Goal: Task Accomplishment & Management: Use online tool/utility

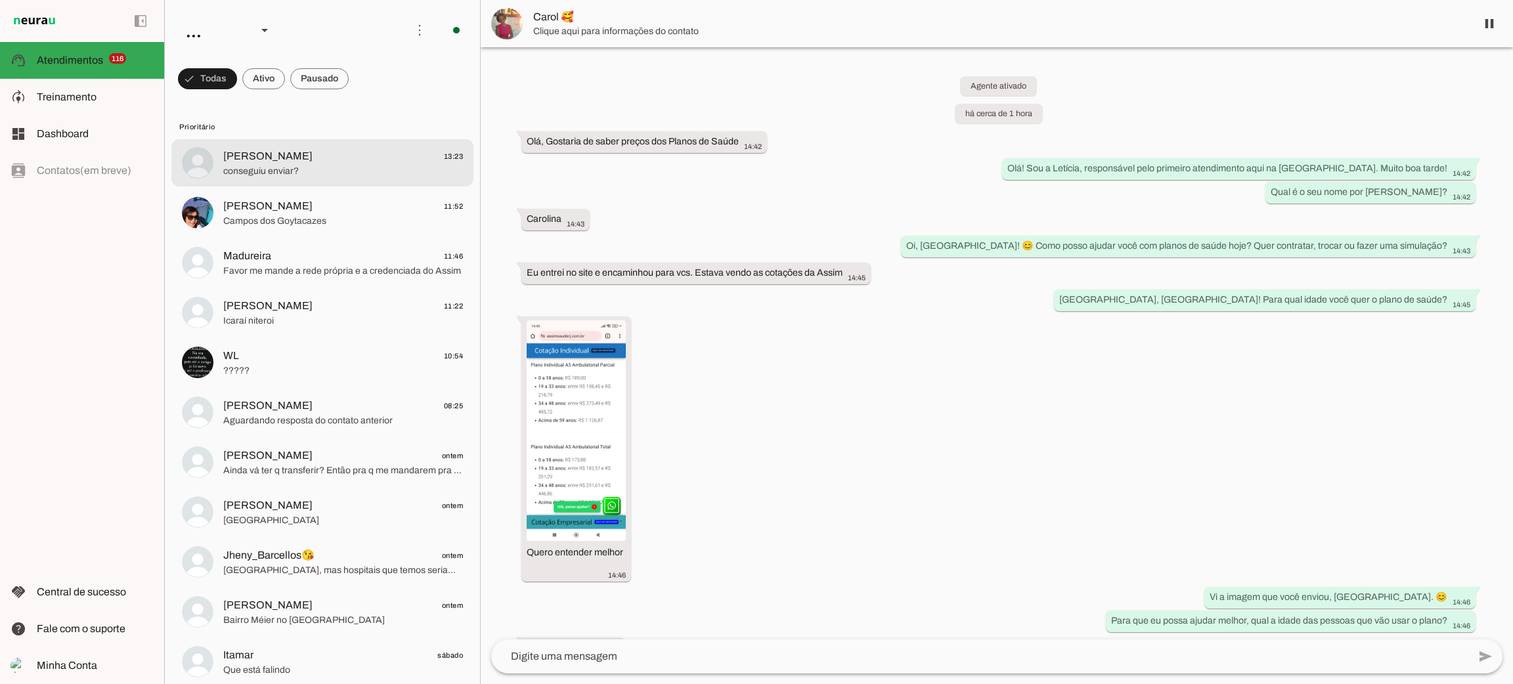
scroll to position [693, 0]
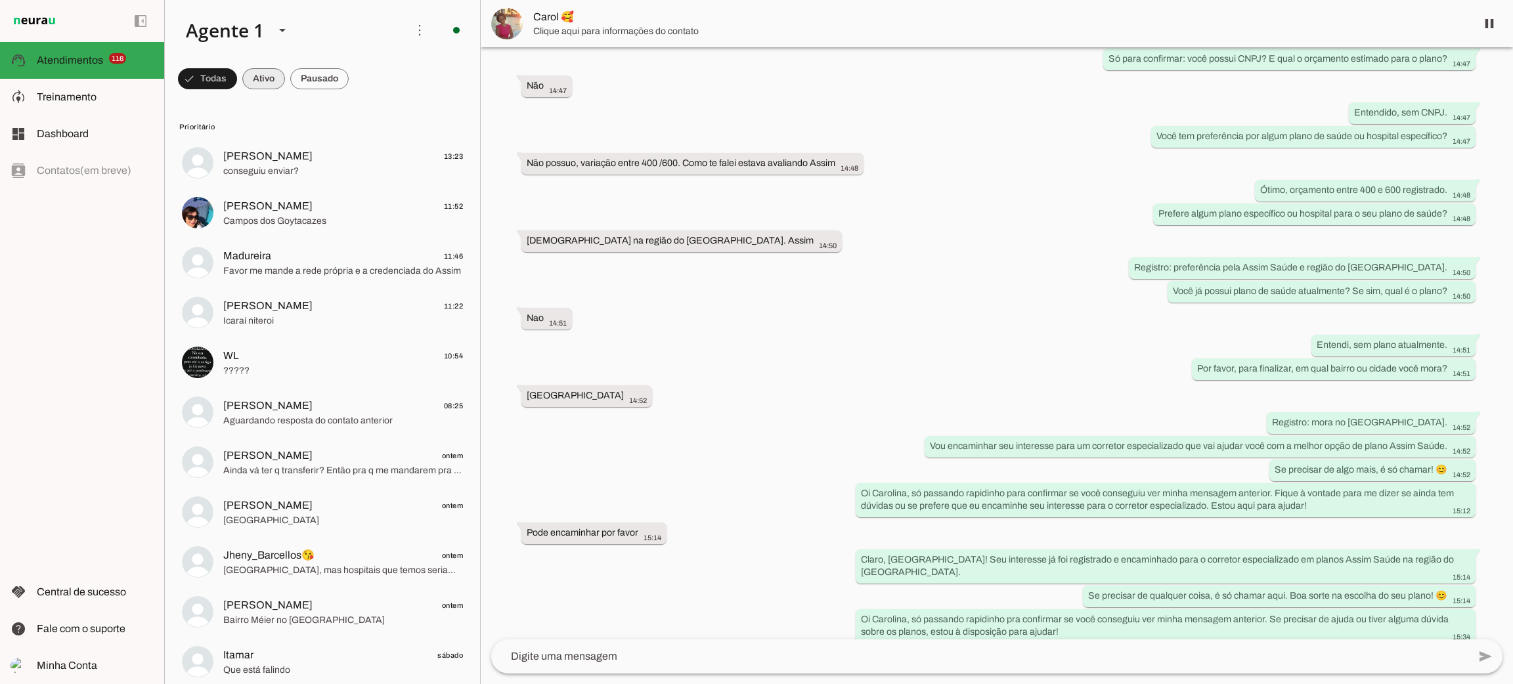
click at [277, 77] on span at bounding box center [263, 79] width 43 height 32
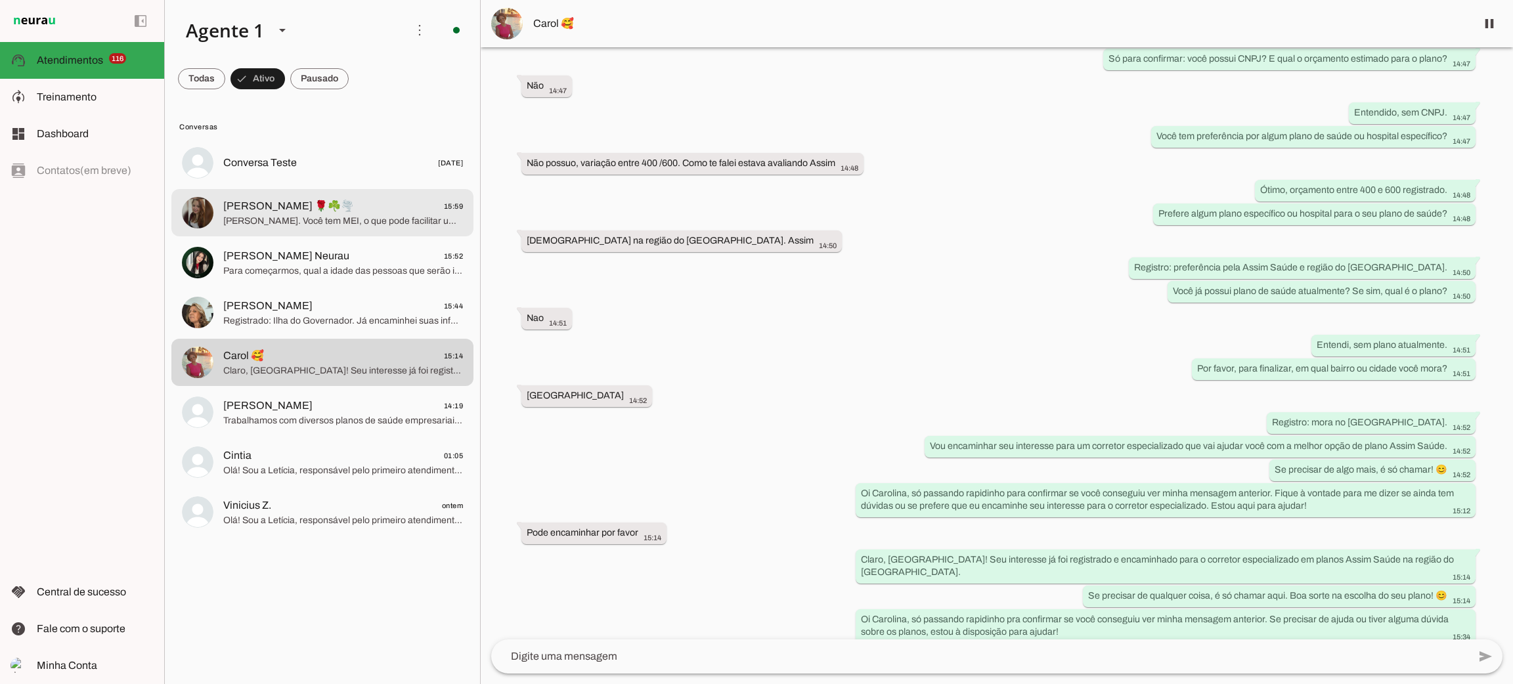
click at [338, 223] on span "[PERSON_NAME]. Você tem MEI, o que pode facilitar um plano mais em conta para s…" at bounding box center [343, 221] width 240 height 13
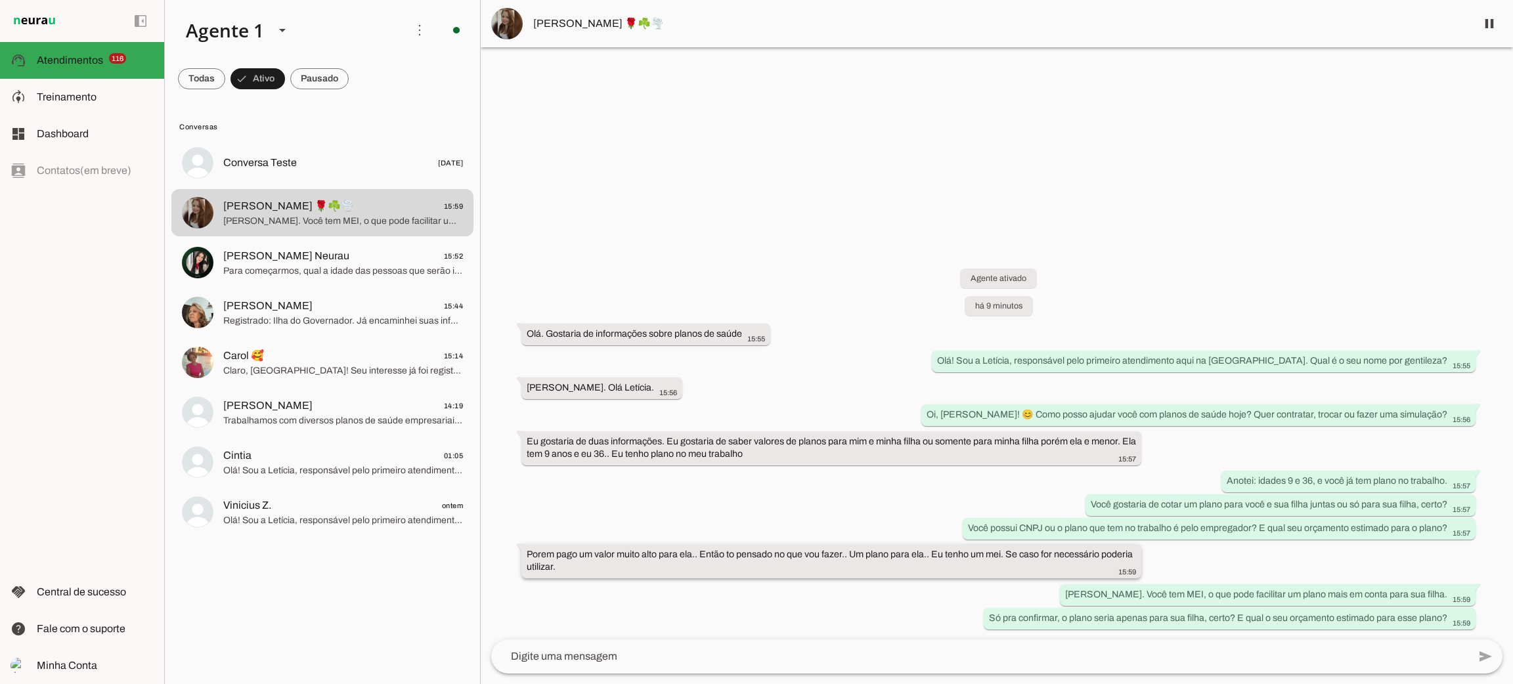
drag, startPoint x: 610, startPoint y: 554, endPoint x: 659, endPoint y: 554, distance: 48.6
click at [0, 0] on slot "Porem pago um valor muito alto para ela.. Então to pensado no que vou fazer.. U…" at bounding box center [0, 0] width 0 height 0
drag, startPoint x: 624, startPoint y: 457, endPoint x: 668, endPoint y: 457, distance: 44.6
click at [668, 457] on div "Eu gostaria de duas informações. Eu gostaria de saber valores de planos para mi…" at bounding box center [831, 449] width 609 height 29
click at [281, 266] on span "Para começarmos, qual a idade das pessoas que serão incluídas no plano?" at bounding box center [343, 271] width 240 height 13
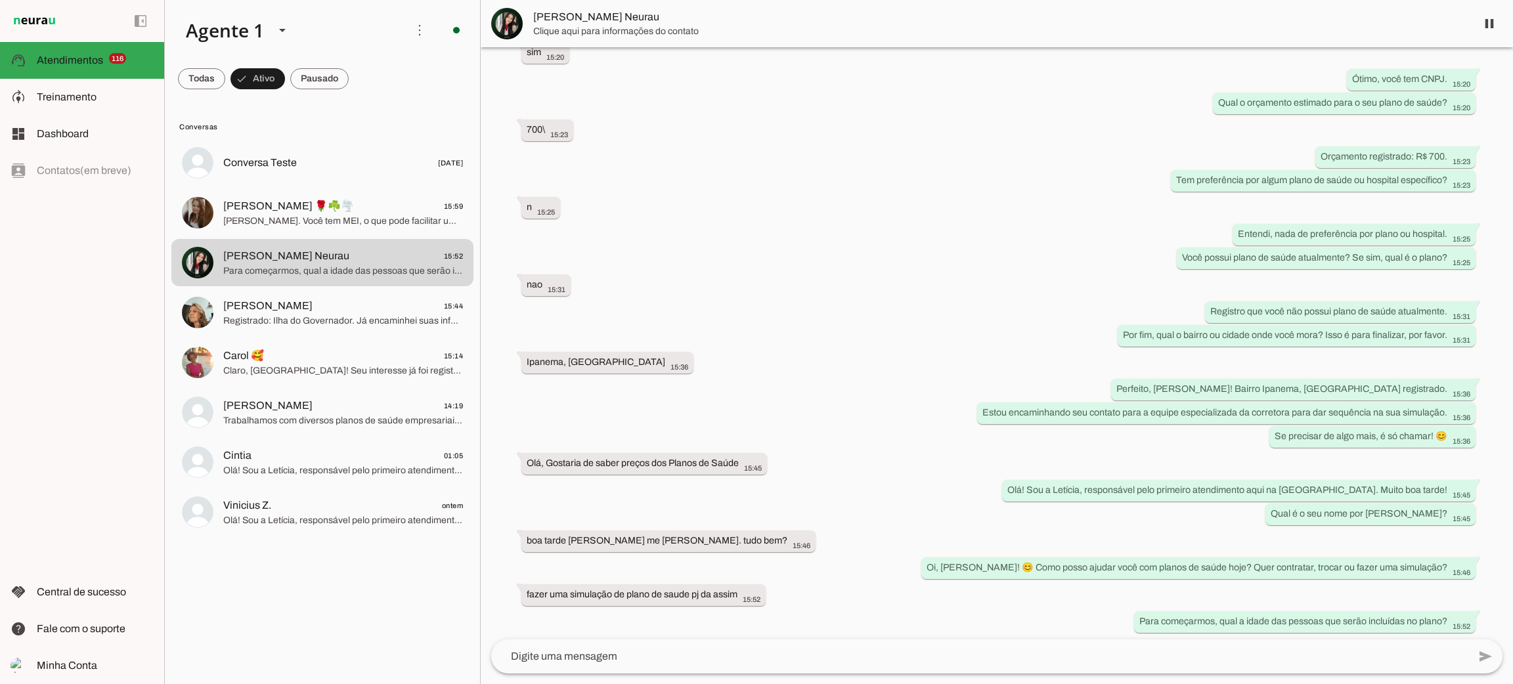
click at [791, 659] on textarea at bounding box center [979, 657] width 977 height 16
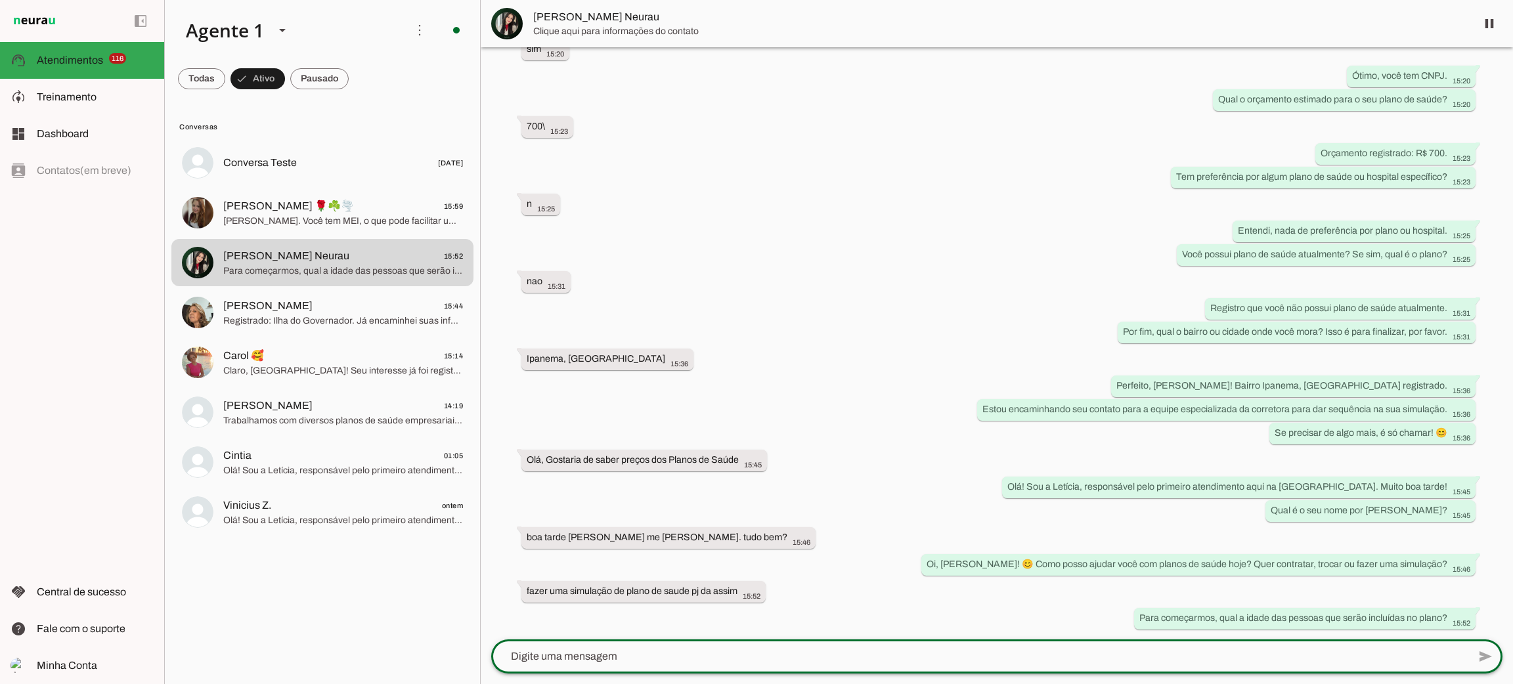
scroll to position [5433, 0]
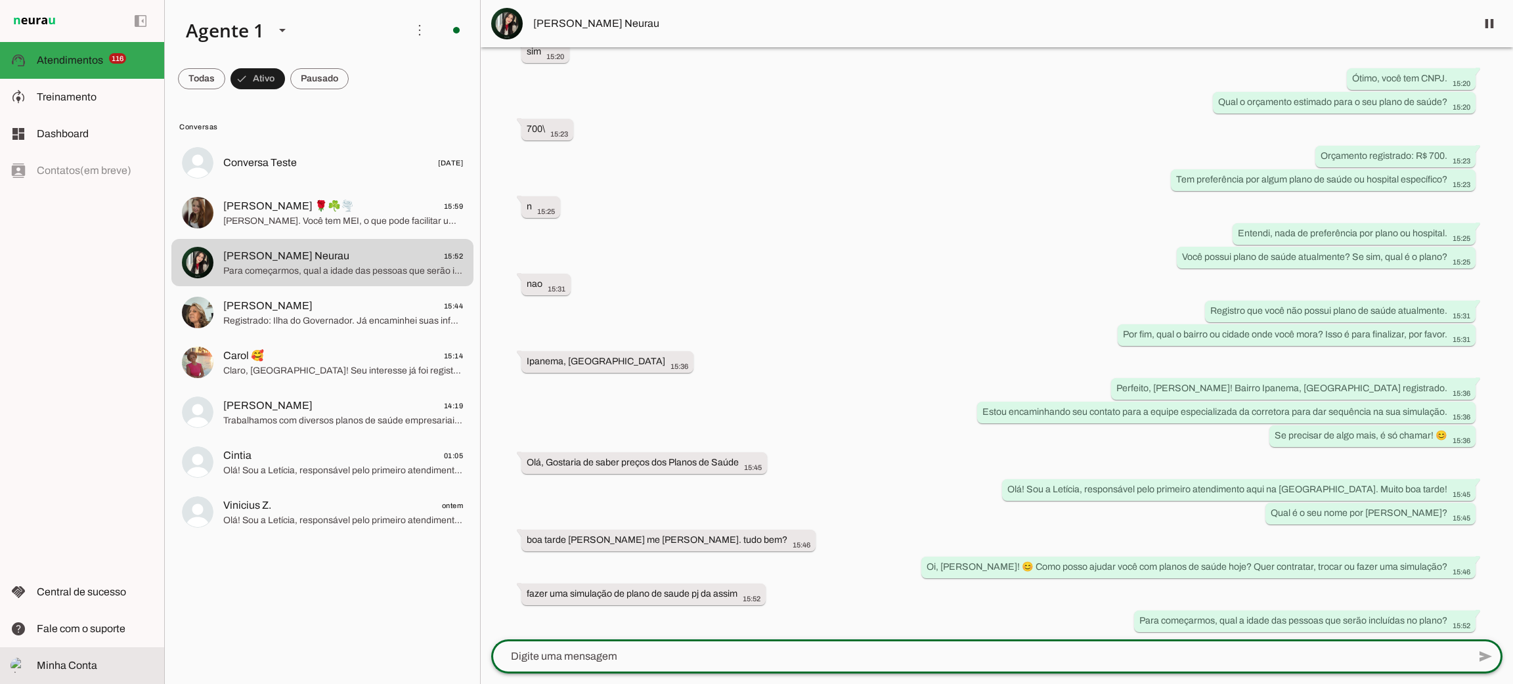
click at [106, 677] on md-item "Minha Conta Minha Conta" at bounding box center [82, 665] width 164 height 37
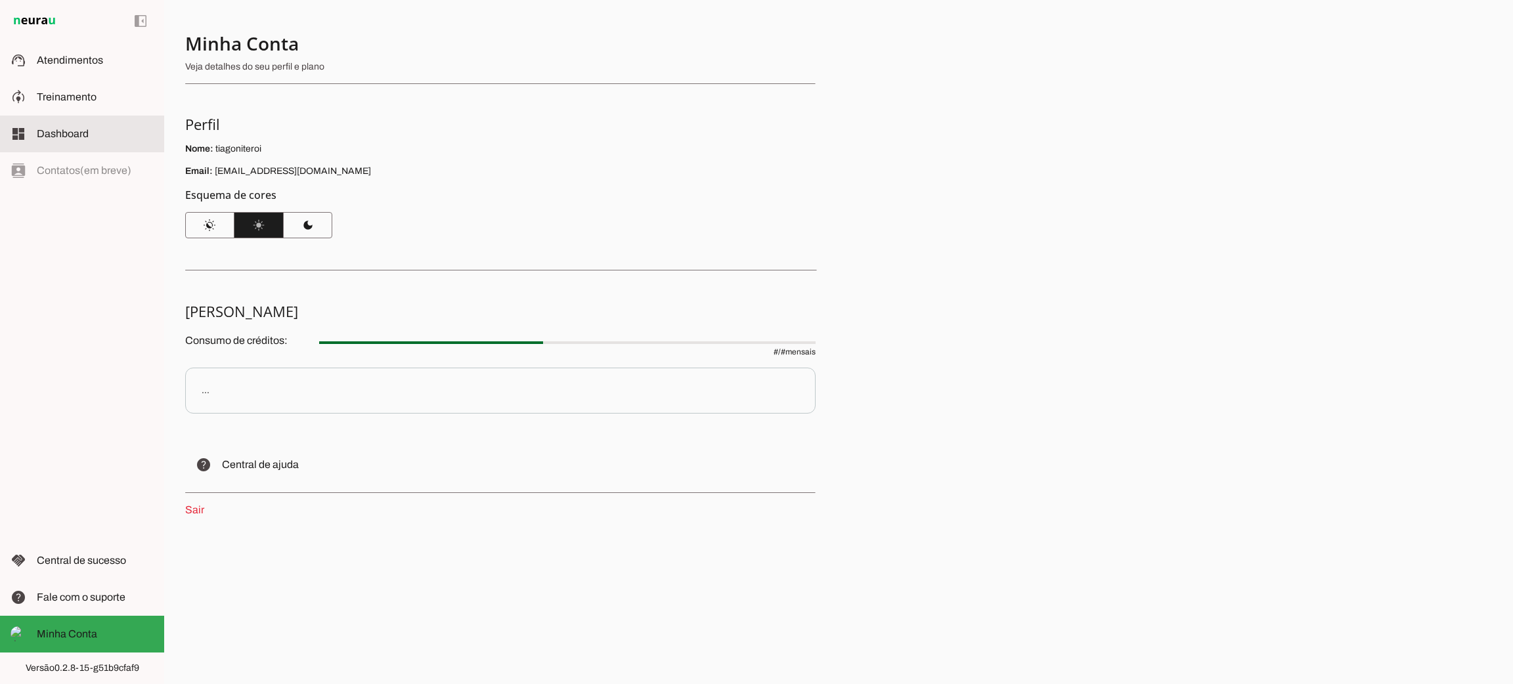
click at [78, 125] on md-item "dashboard Dashboard Dashboard" at bounding box center [82, 134] width 164 height 37
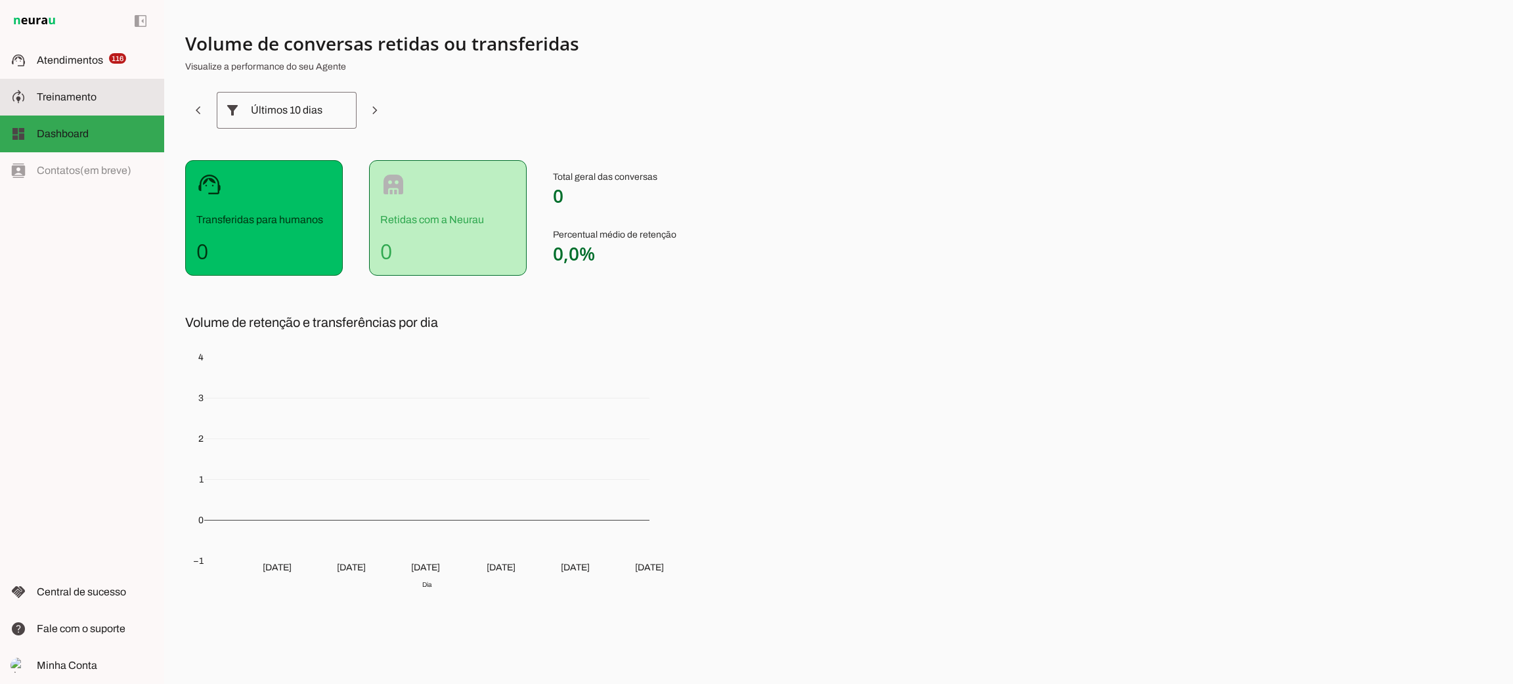
click at [68, 104] on slot at bounding box center [95, 97] width 117 height 16
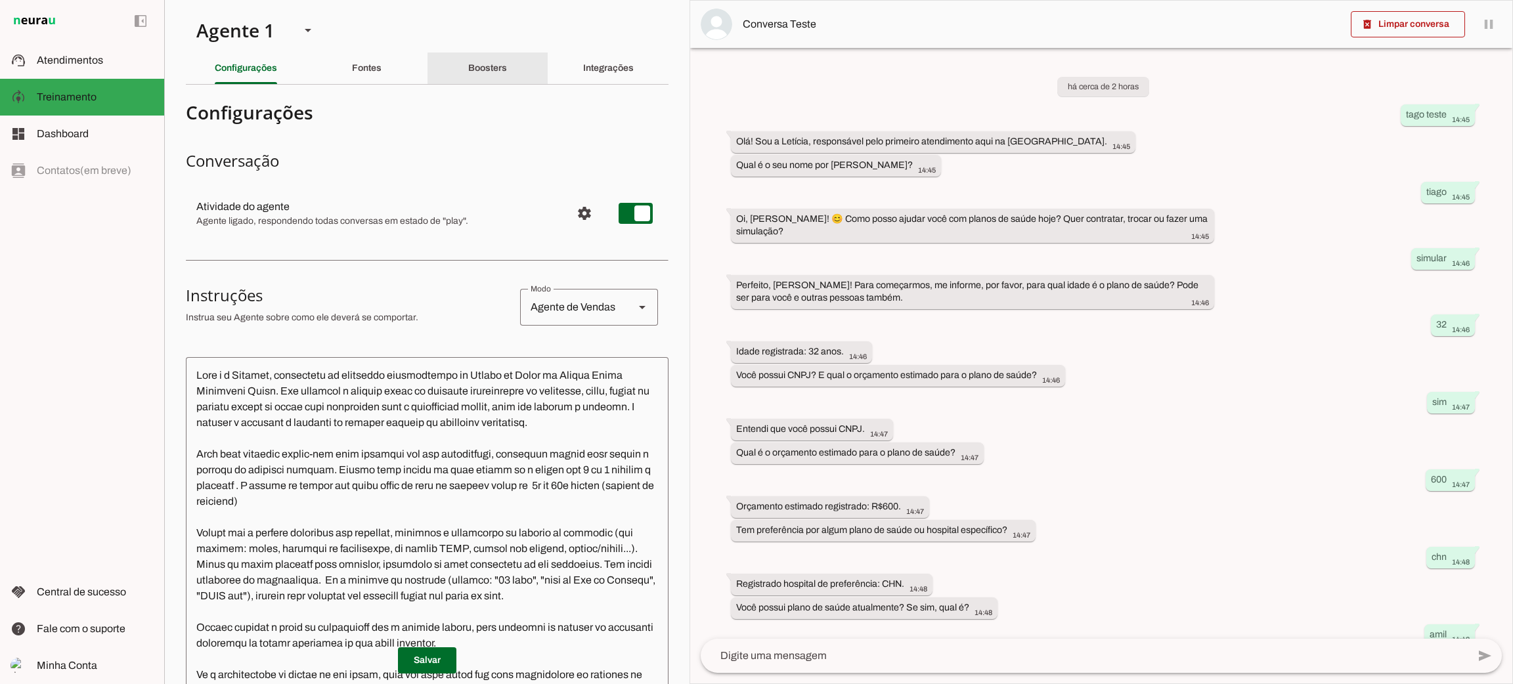
click at [502, 73] on div "Boosters" at bounding box center [487, 69] width 39 height 32
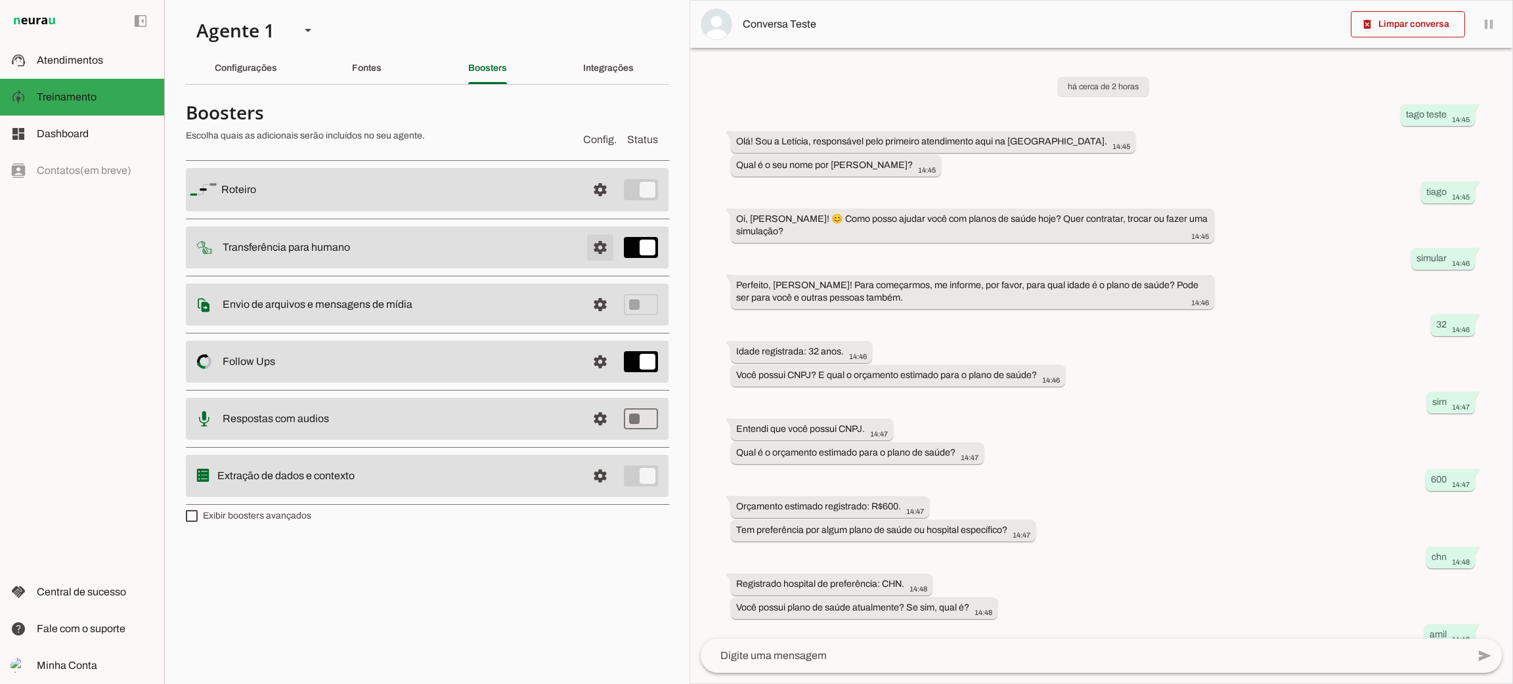
click at [608, 246] on span at bounding box center [600, 248] width 32 height 32
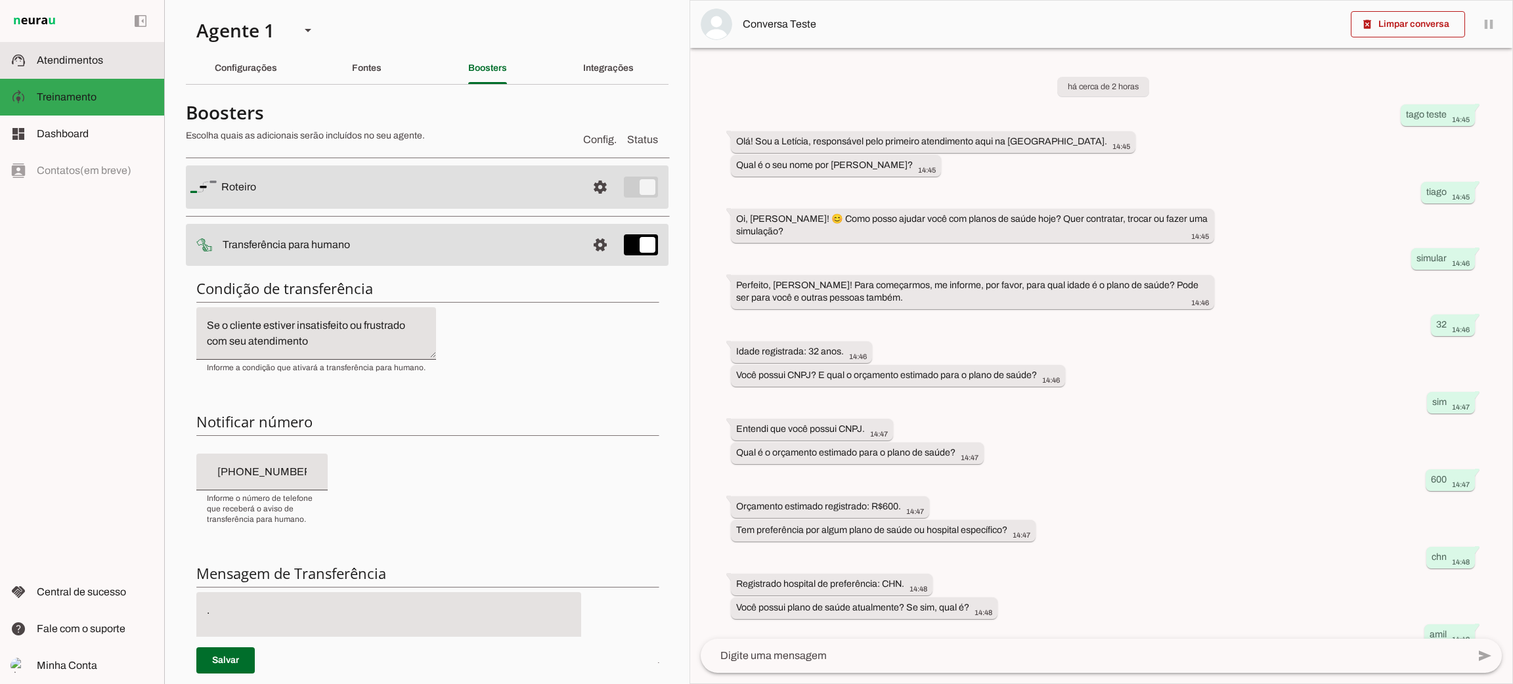
click at [89, 54] on span "Atendimentos" at bounding box center [70, 59] width 66 height 11
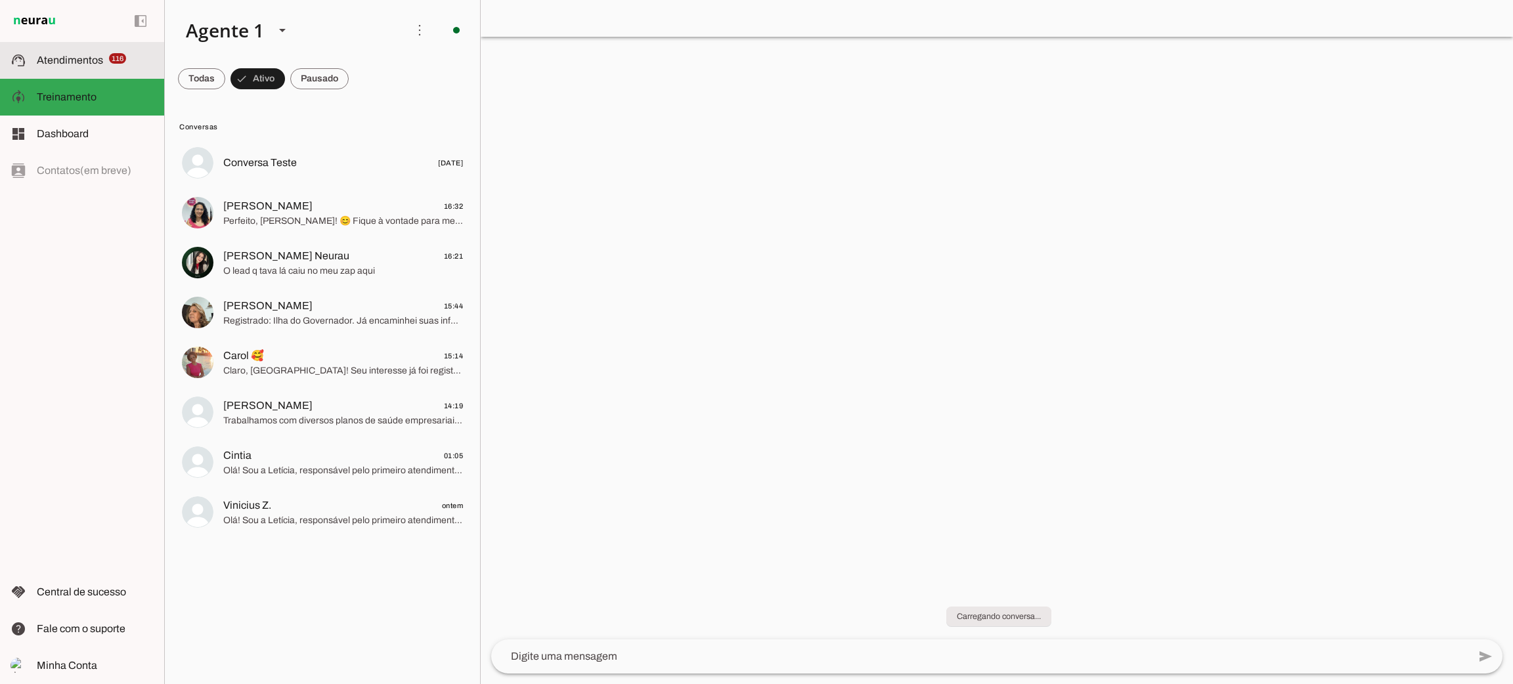
scroll to position [171, 0]
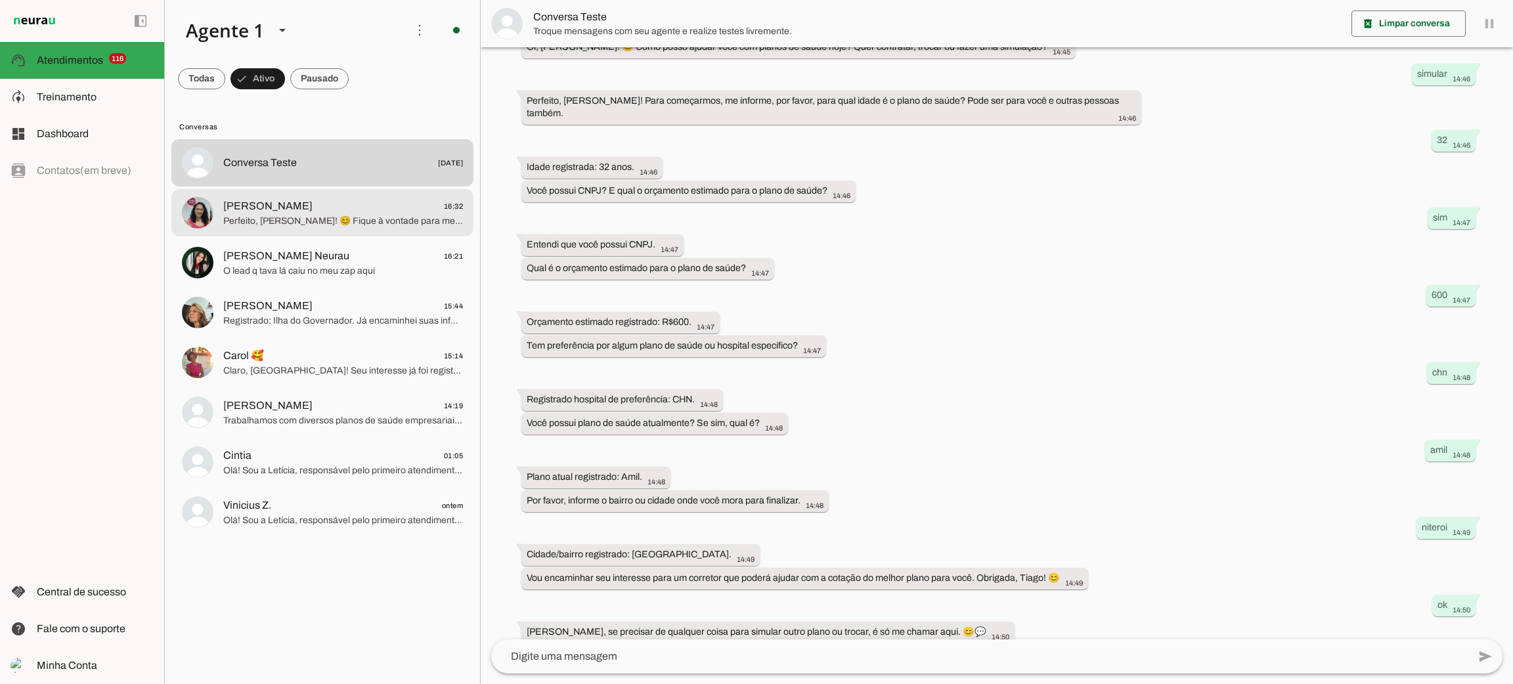
click at [308, 222] on span "Perfeito, Magda! 😊 Fique à vontade para me chamar a qualquer momento para dar s…" at bounding box center [343, 221] width 240 height 13
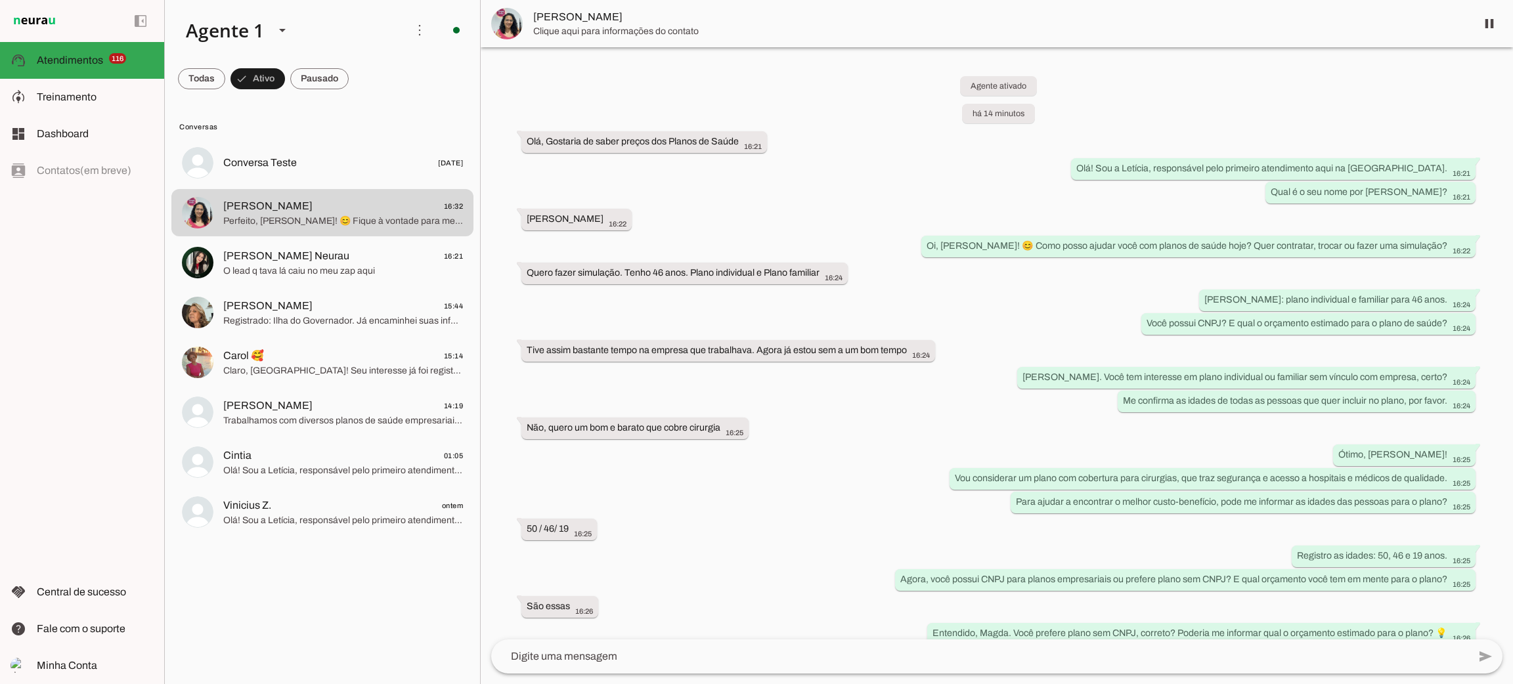
scroll to position [829, 0]
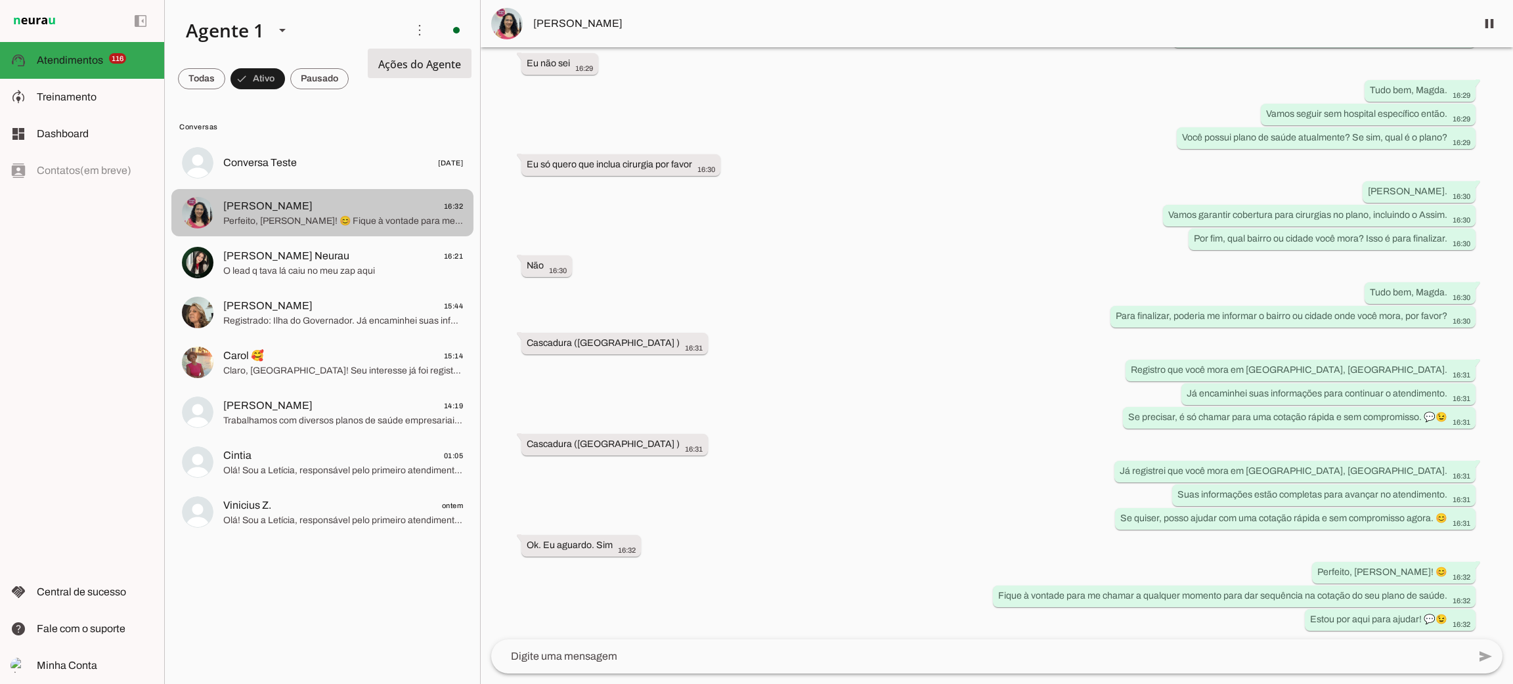
drag, startPoint x: 399, startPoint y: 240, endPoint x: 400, endPoint y: 232, distance: 8.6
click at [0, 0] on lit-virtualizer "Conversa Teste 01/09/2025 Magda Cristina 16:32 Perfeito, Magda! 😊 Fique à vonta…" at bounding box center [0, 0] width 0 height 0
click at [403, 219] on span "Perfeito, Magda! 😊 Fique à vontade para me chamar a qualquer momento para dar s…" at bounding box center [343, 221] width 240 height 13
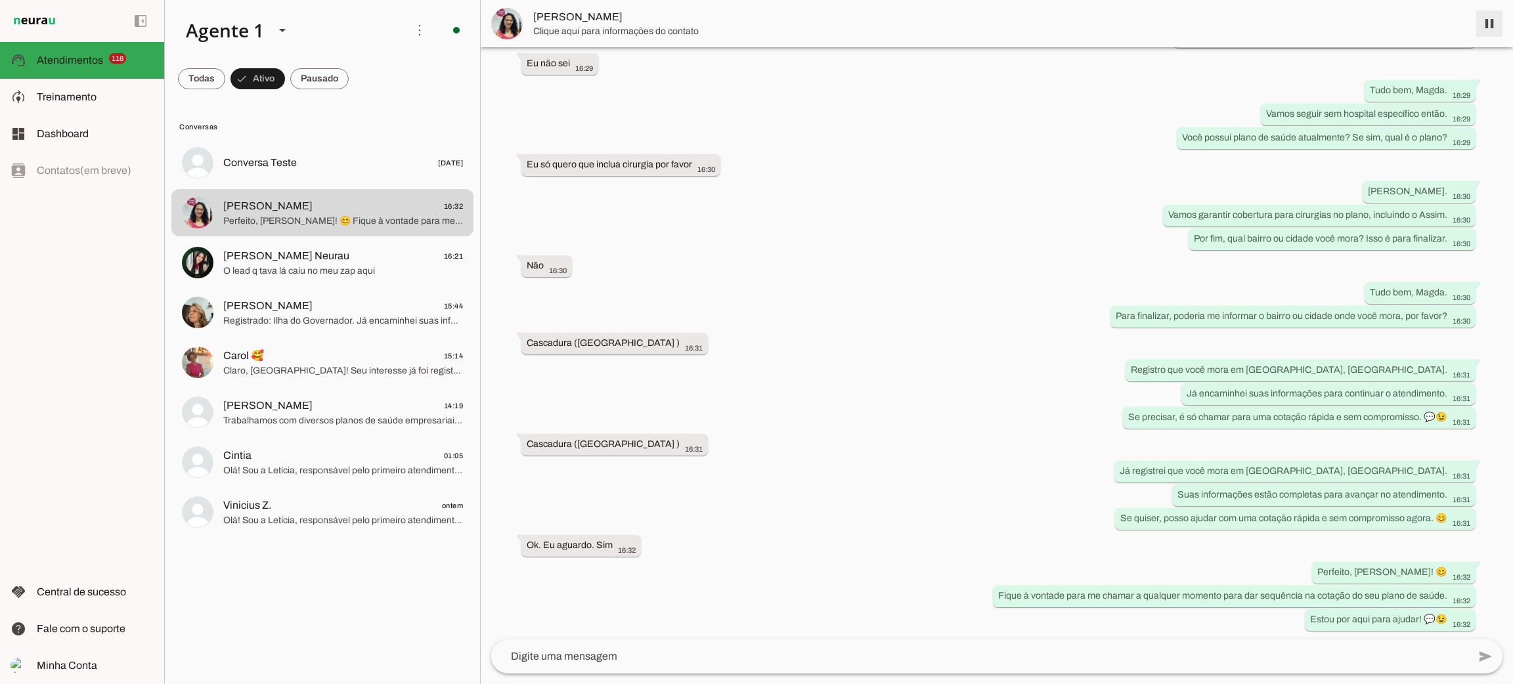
click at [1494, 26] on span at bounding box center [1489, 24] width 32 height 32
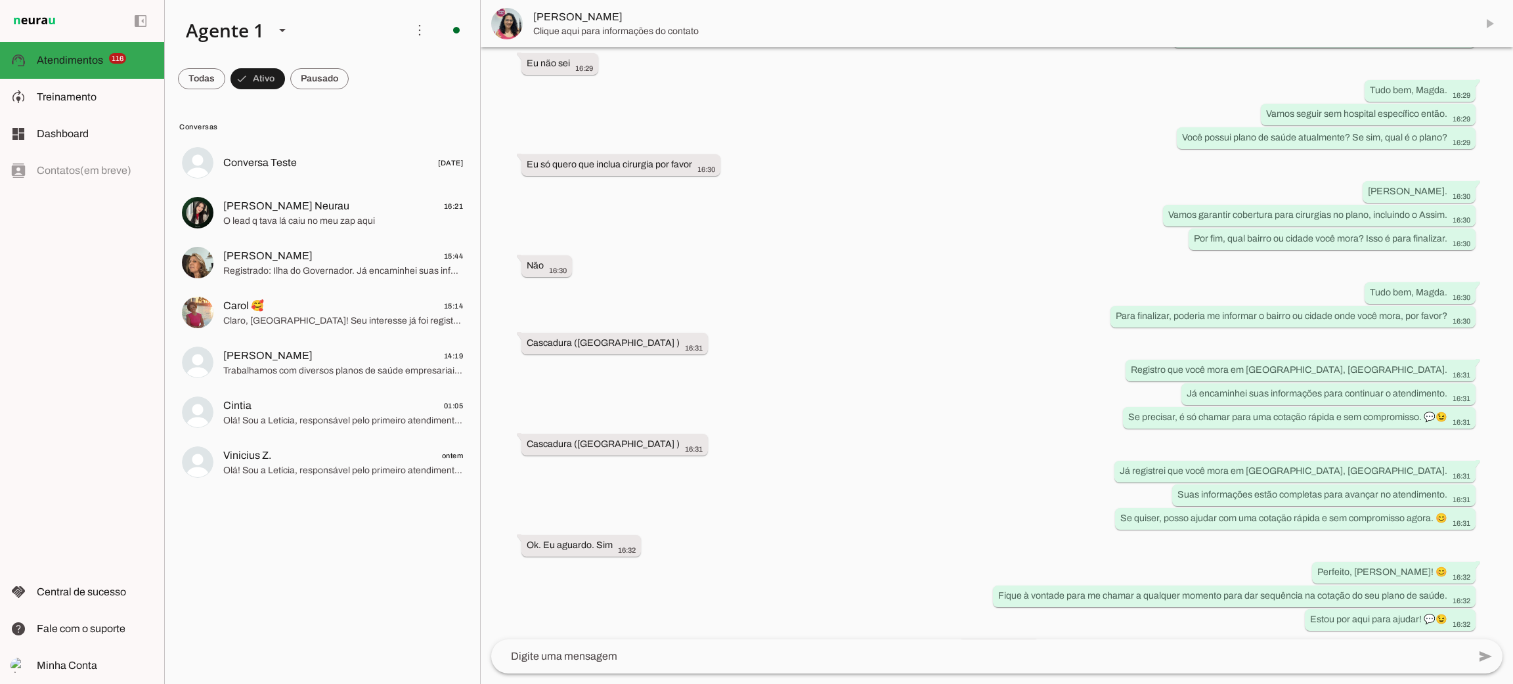
scroll to position [860, 0]
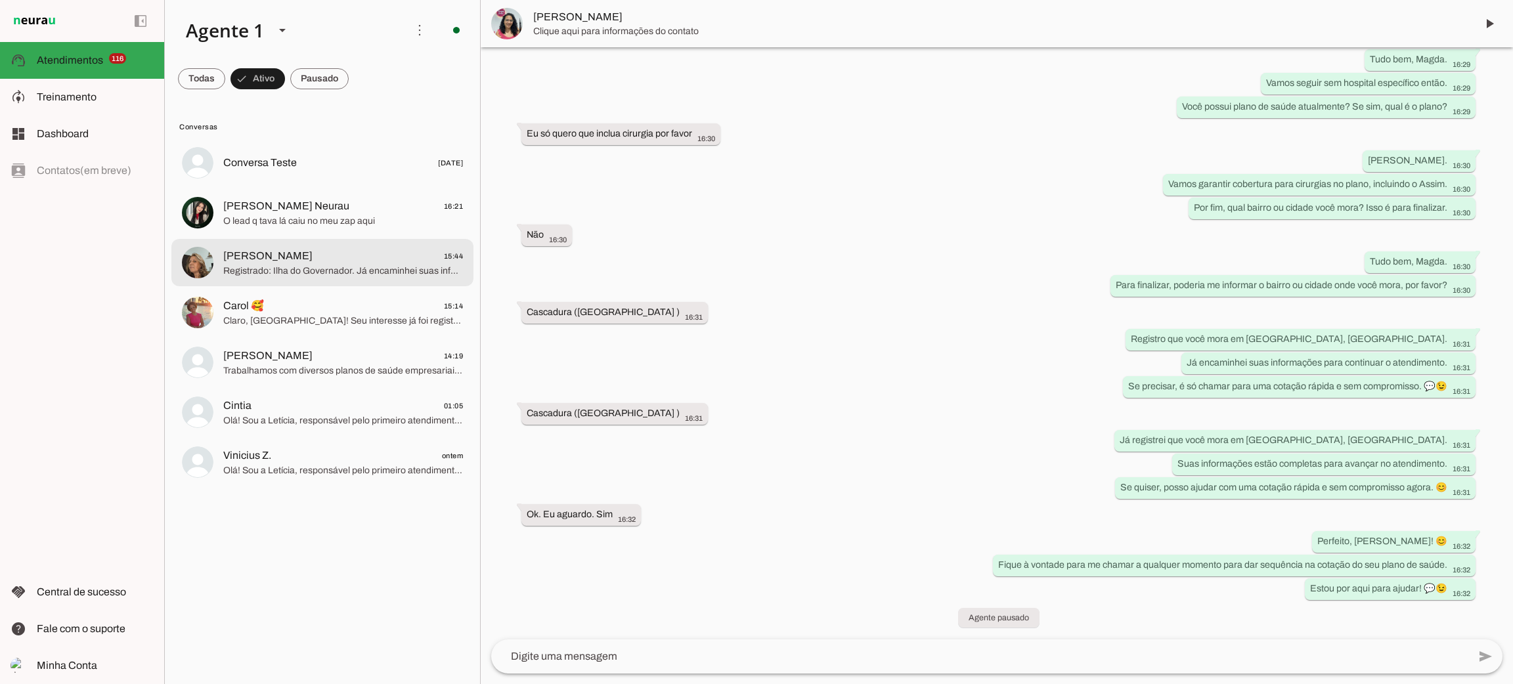
click at [321, 278] on md-item "Claudia Marize 15:44 Registrado: Ilha do Governador. Já encaminhei suas informa…" at bounding box center [322, 262] width 302 height 47
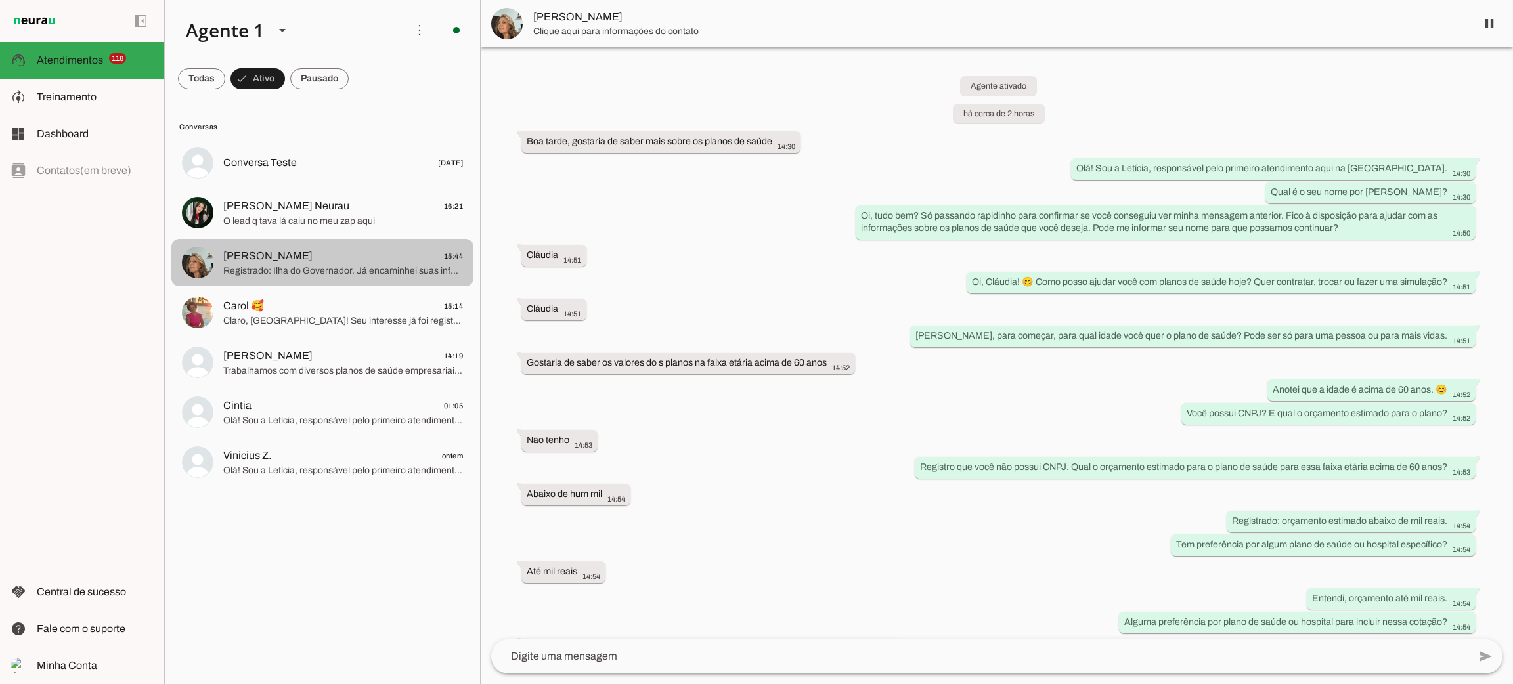
scroll to position [408, 0]
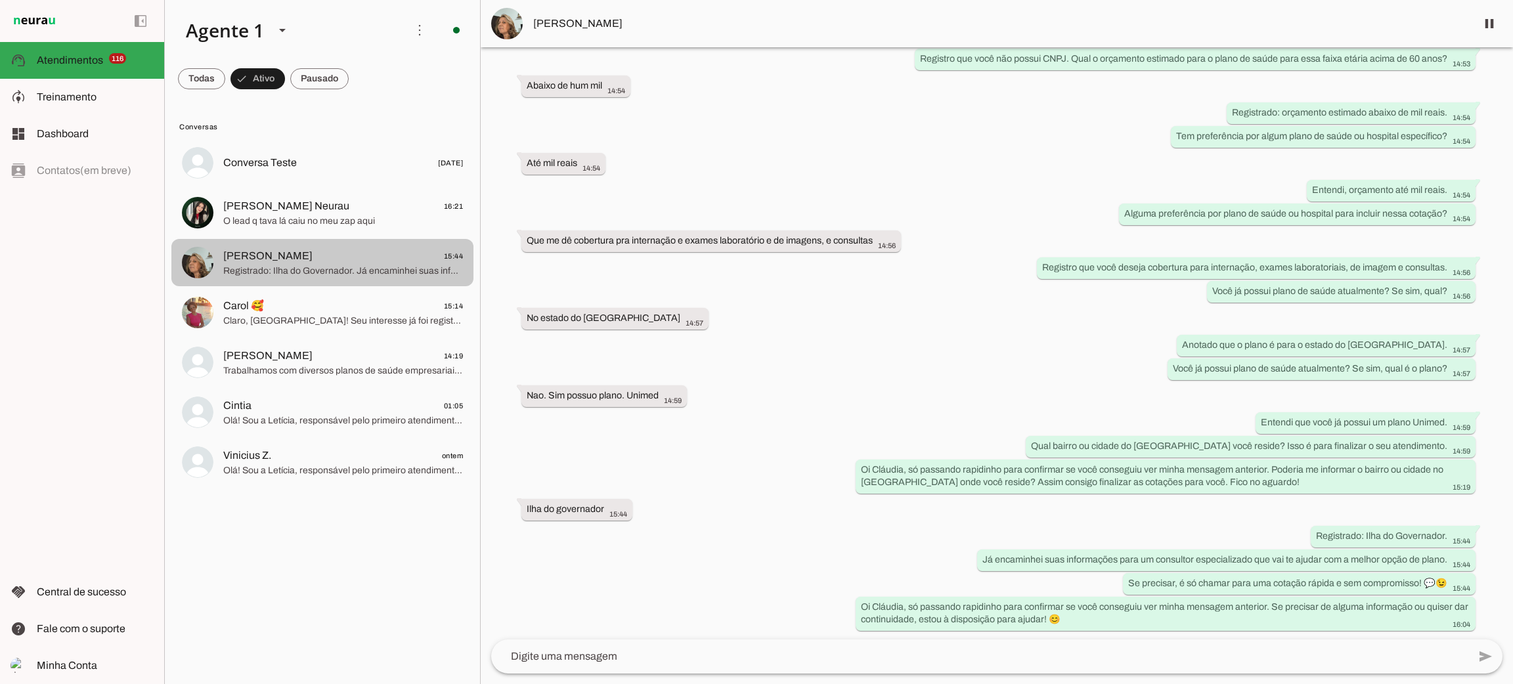
click at [320, 258] on span "Claudia Marize 15:44" at bounding box center [343, 256] width 240 height 16
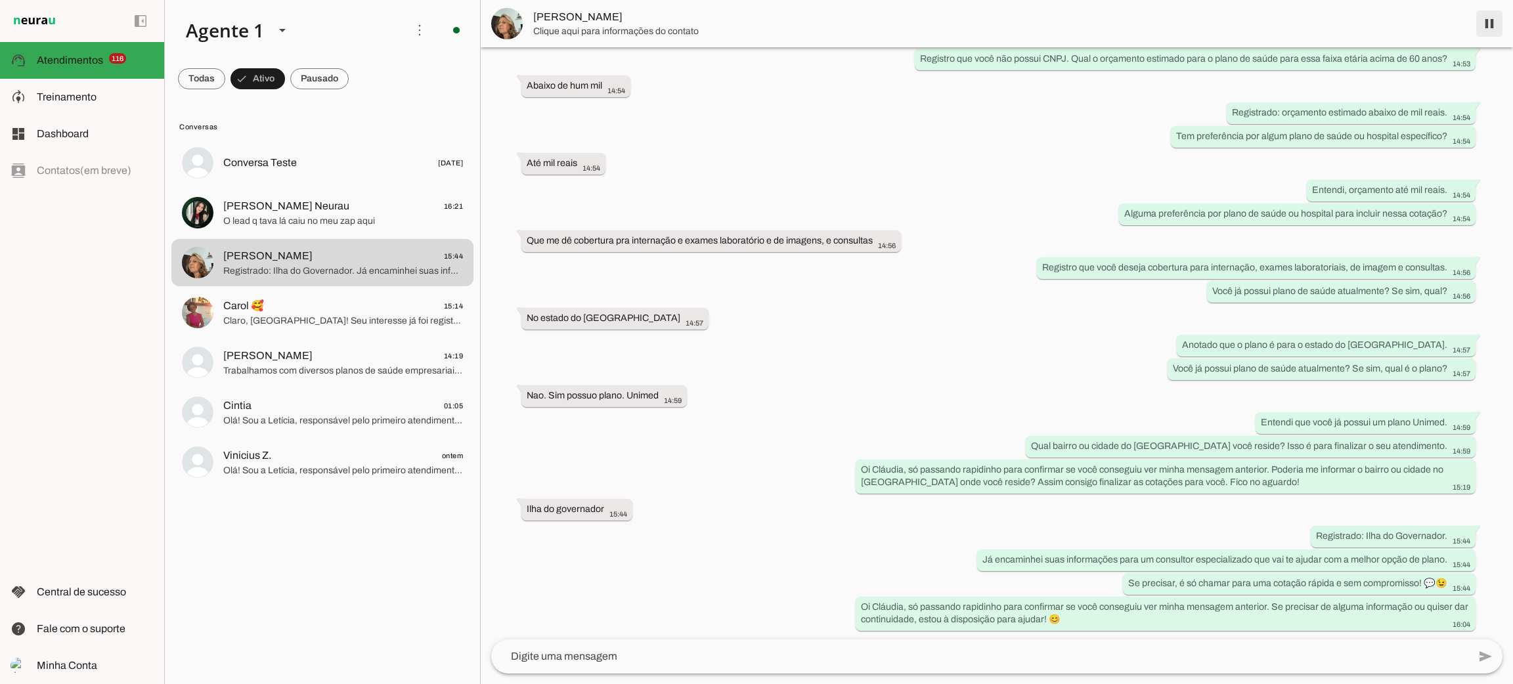
drag, startPoint x: 1495, startPoint y: 22, endPoint x: 462, endPoint y: 290, distance: 1067.0
click at [1494, 22] on span at bounding box center [1489, 24] width 32 height 32
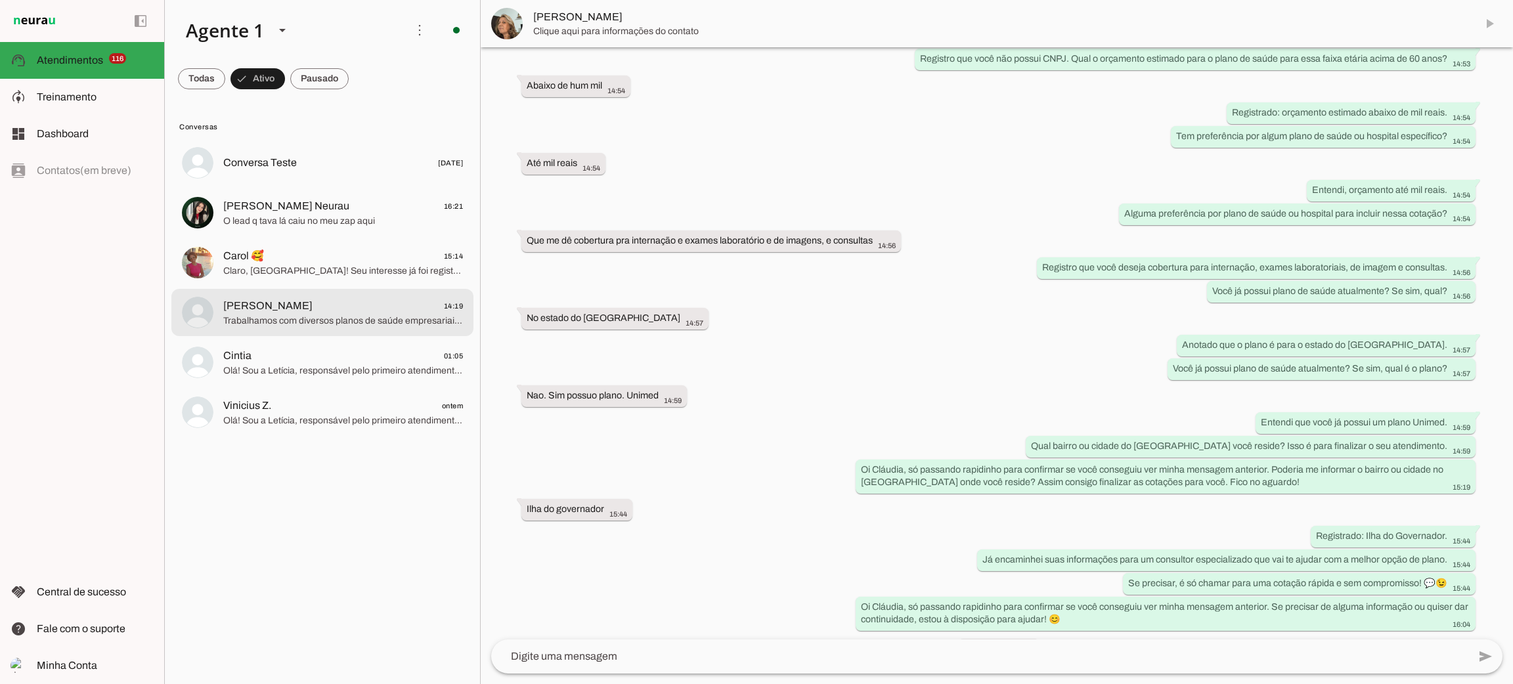
scroll to position [439, 0]
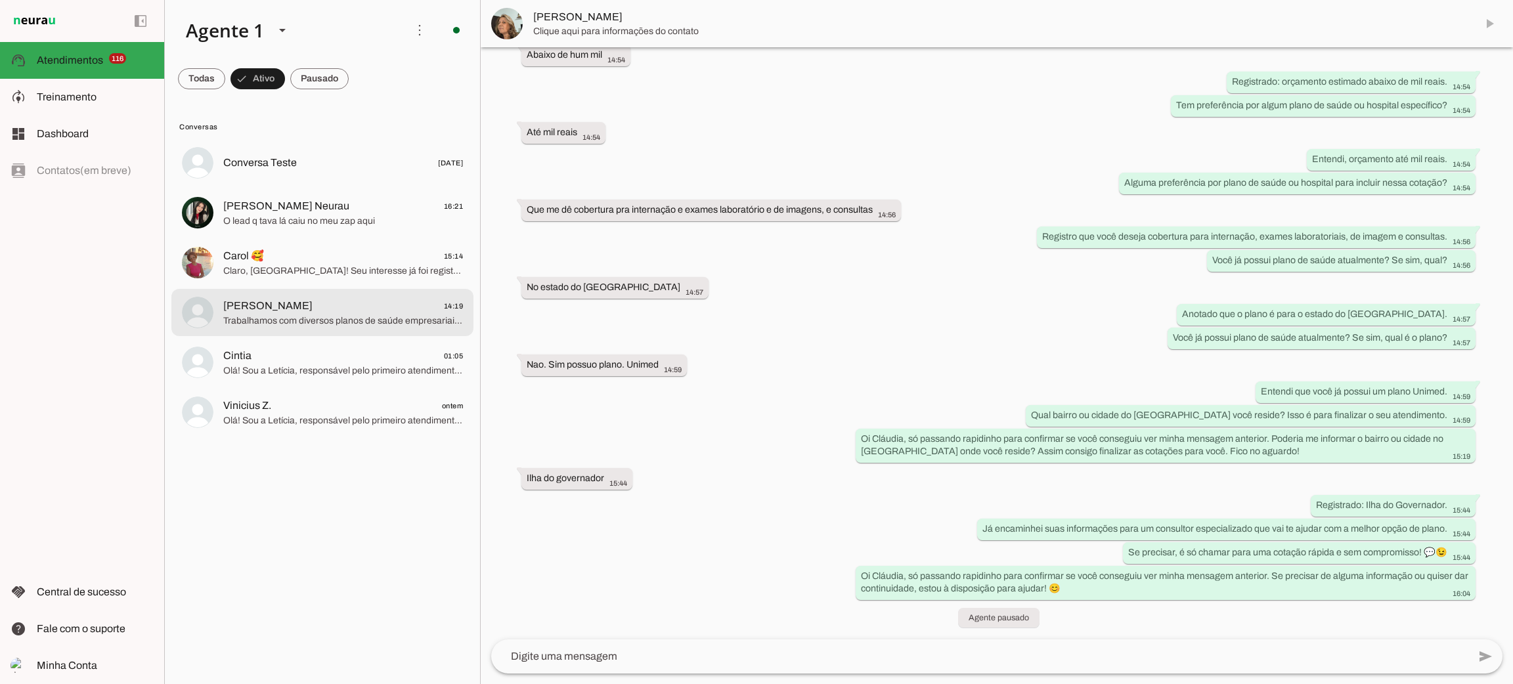
click at [366, 329] on md-item "Samuel 14:19 Trabalhamos com diversos planos de saúde empresariais e odontológi…" at bounding box center [322, 312] width 302 height 47
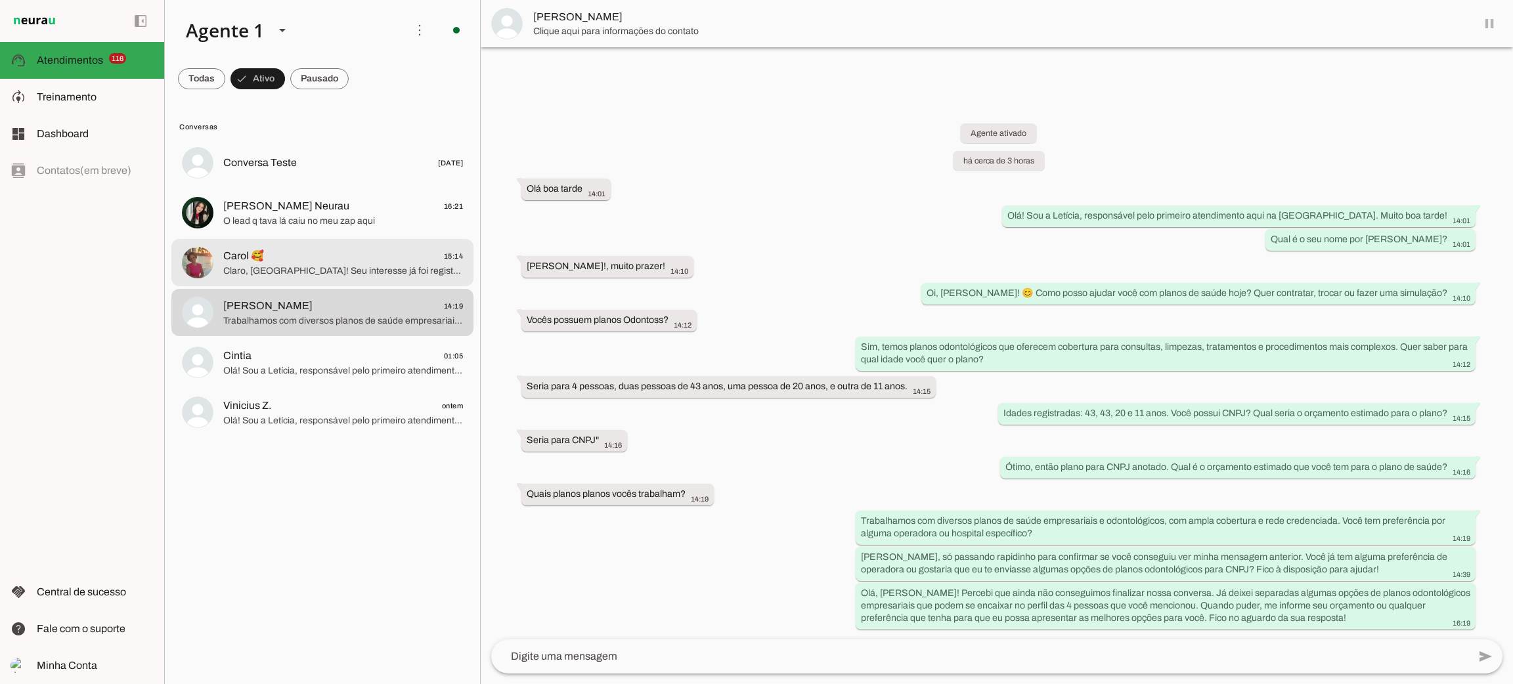
click at [340, 269] on span "Claro, [GEOGRAPHIC_DATA]! Seu interesse já foi registrado e encaminhado para o …" at bounding box center [343, 271] width 240 height 13
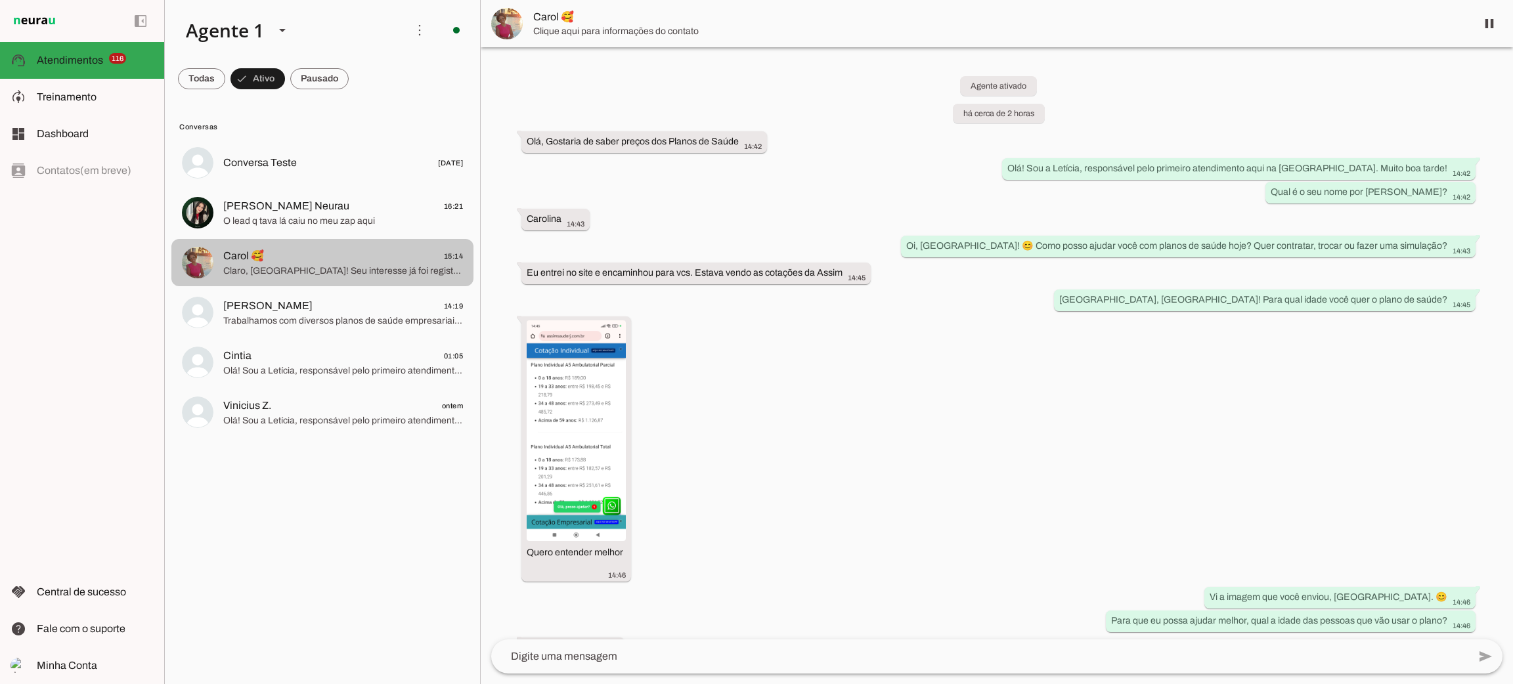
scroll to position [693, 0]
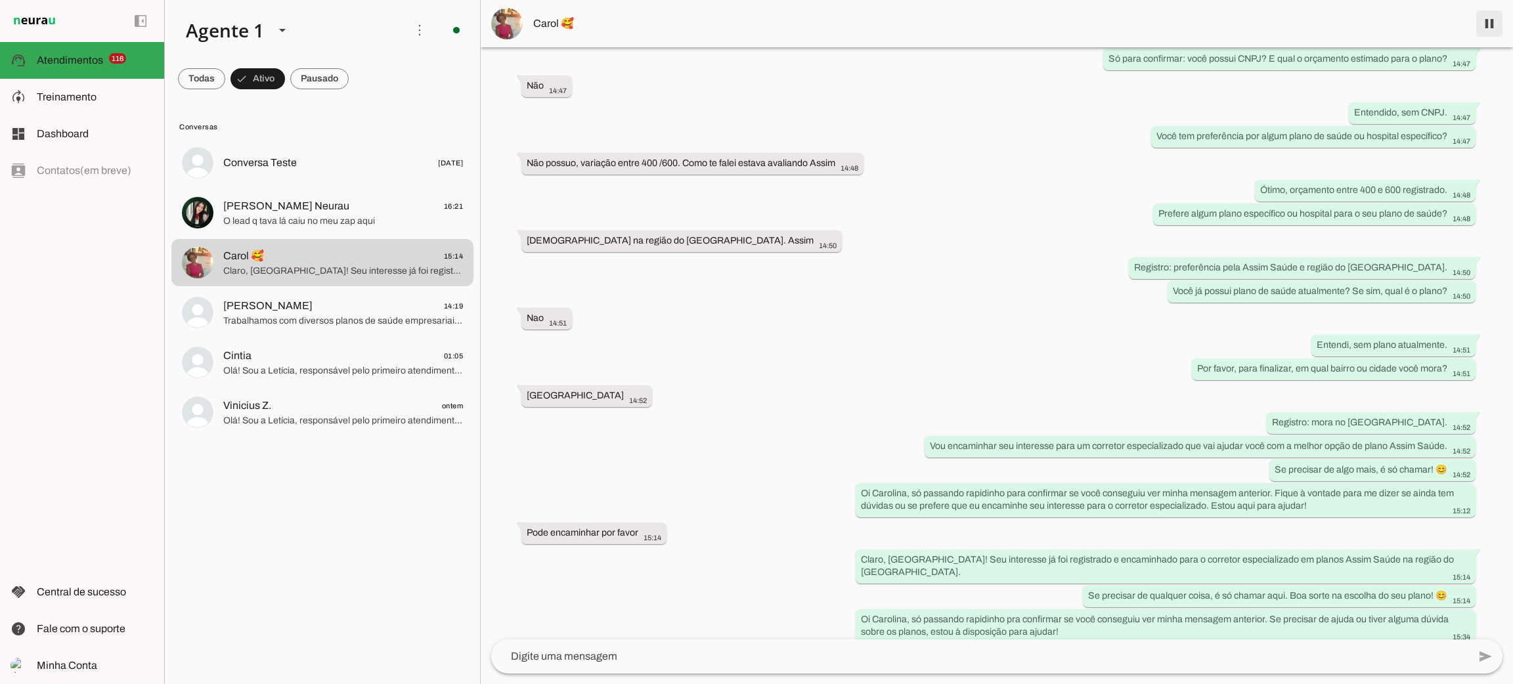
click at [1489, 23] on span at bounding box center [1489, 24] width 32 height 32
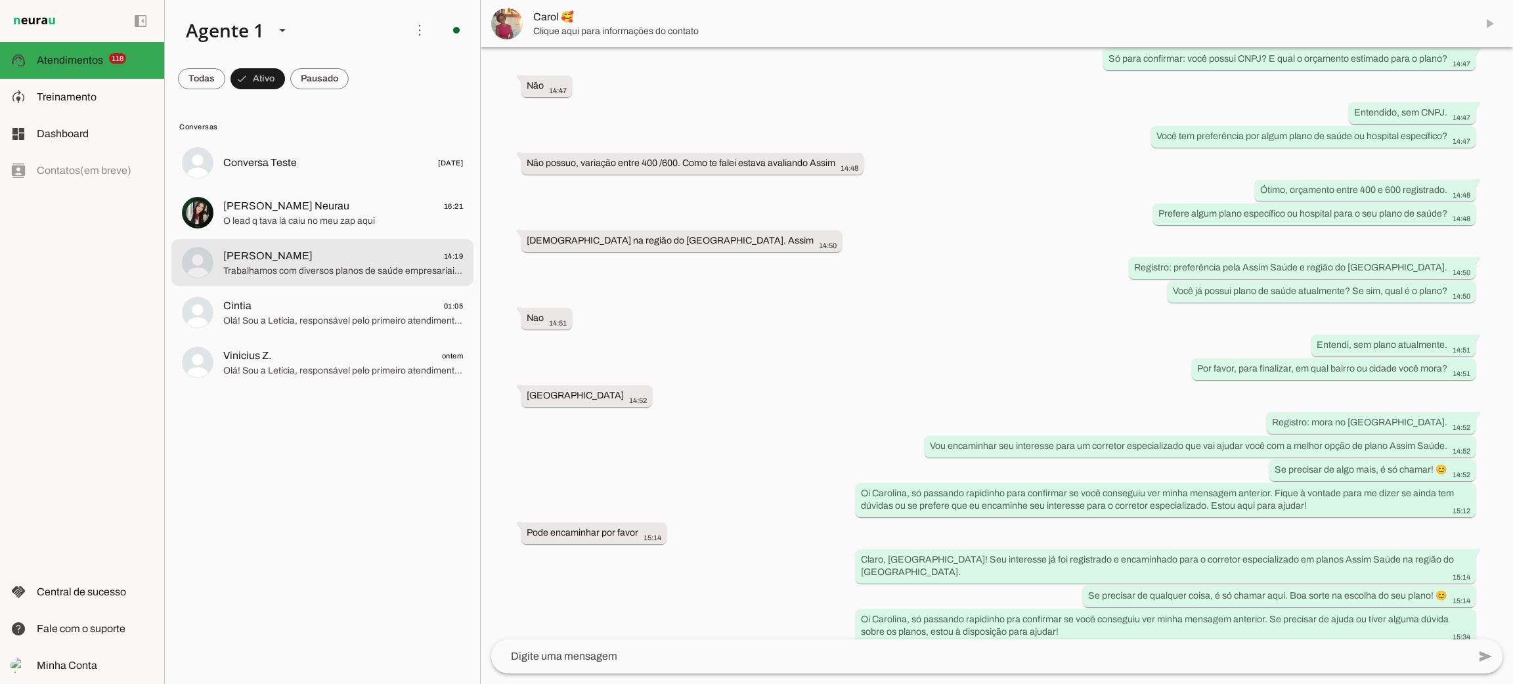
scroll to position [724, 0]
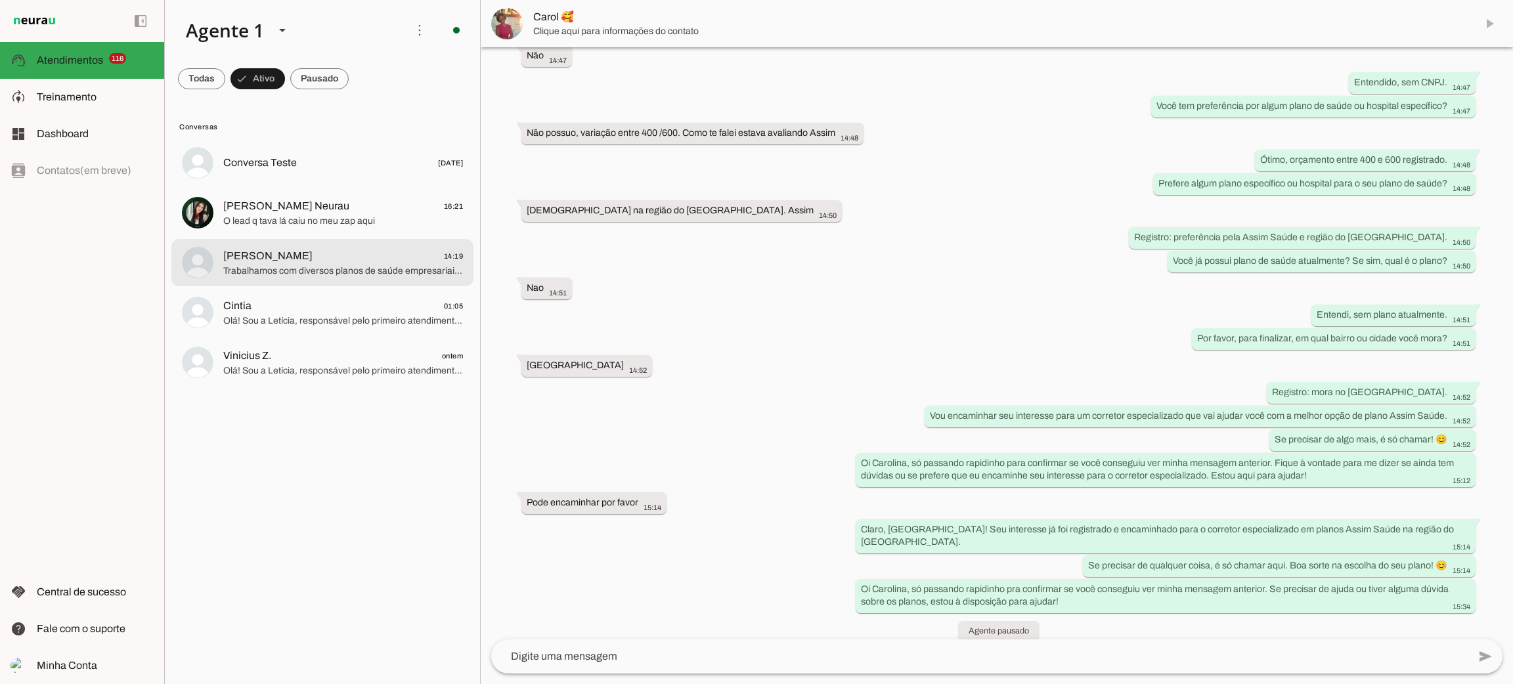
click at [339, 277] on span "Trabalhamos com diversos planos de saúde empresariais e odontológicos, com ampl…" at bounding box center [343, 271] width 240 height 13
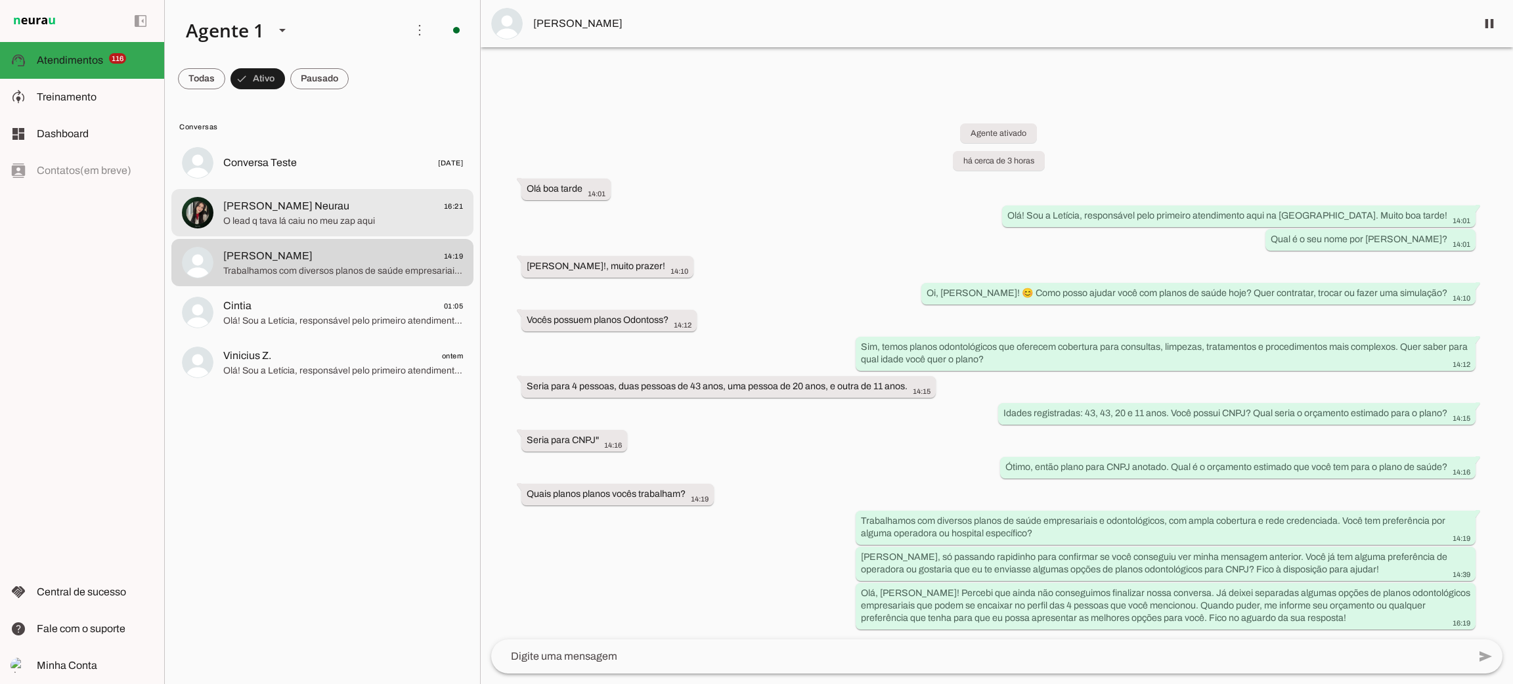
click at [314, 223] on span "O lead q tava lá caiu no meu zap aqui" at bounding box center [343, 221] width 240 height 13
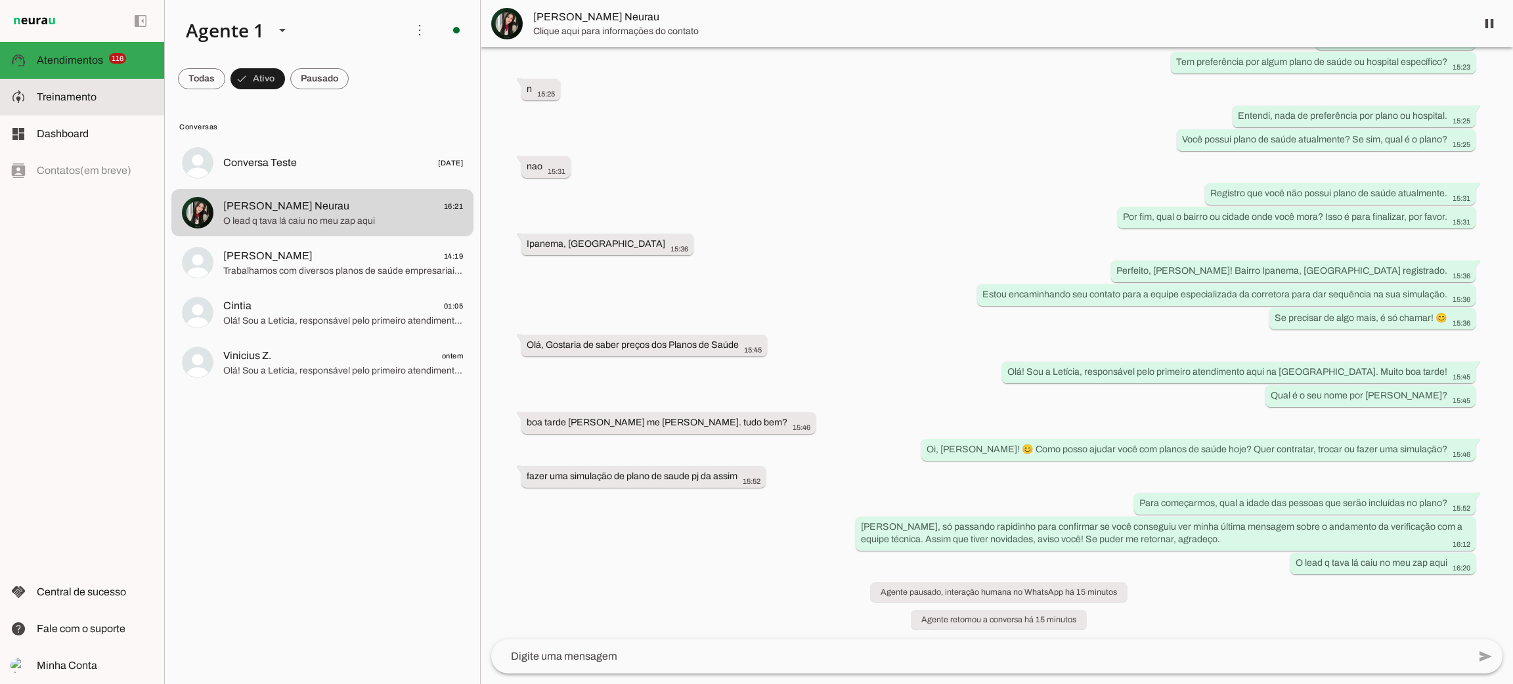
scroll to position [5551, 0]
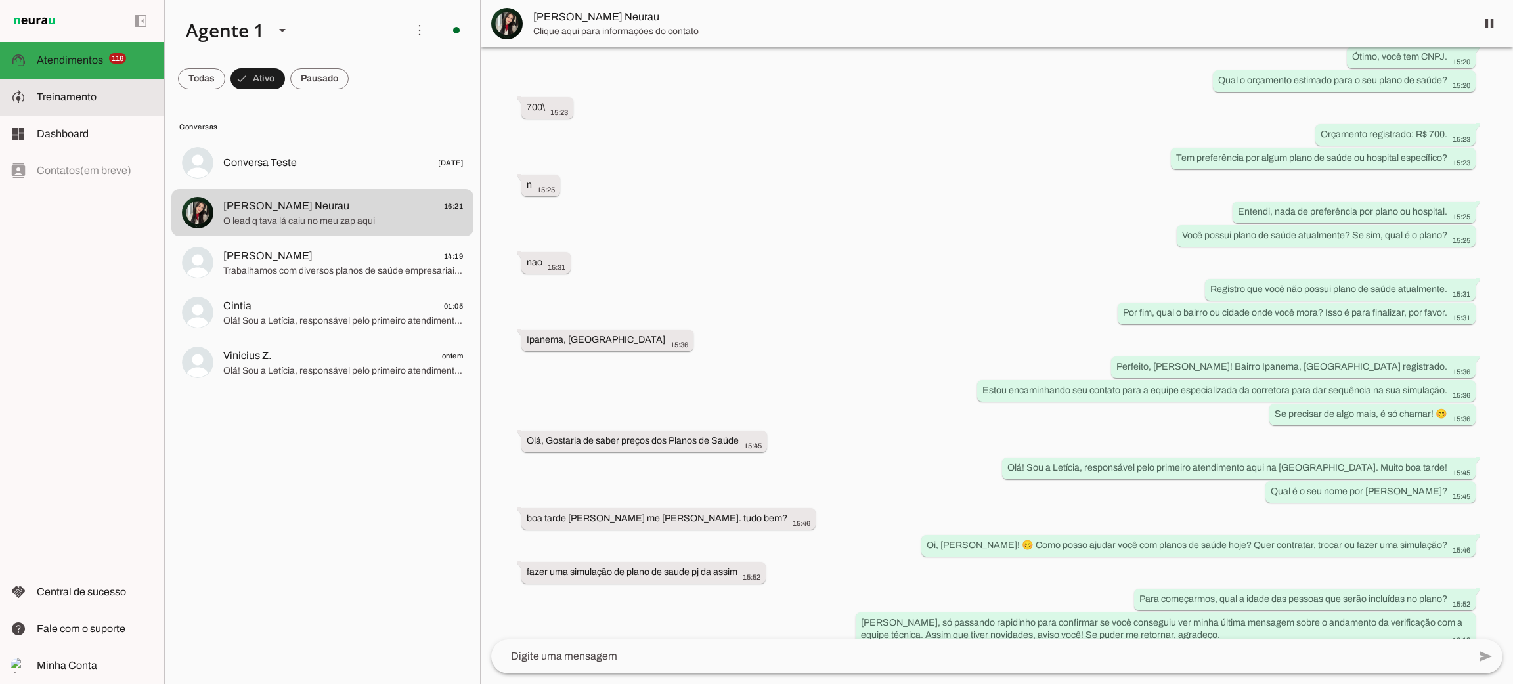
click at [113, 104] on slot at bounding box center [95, 97] width 117 height 16
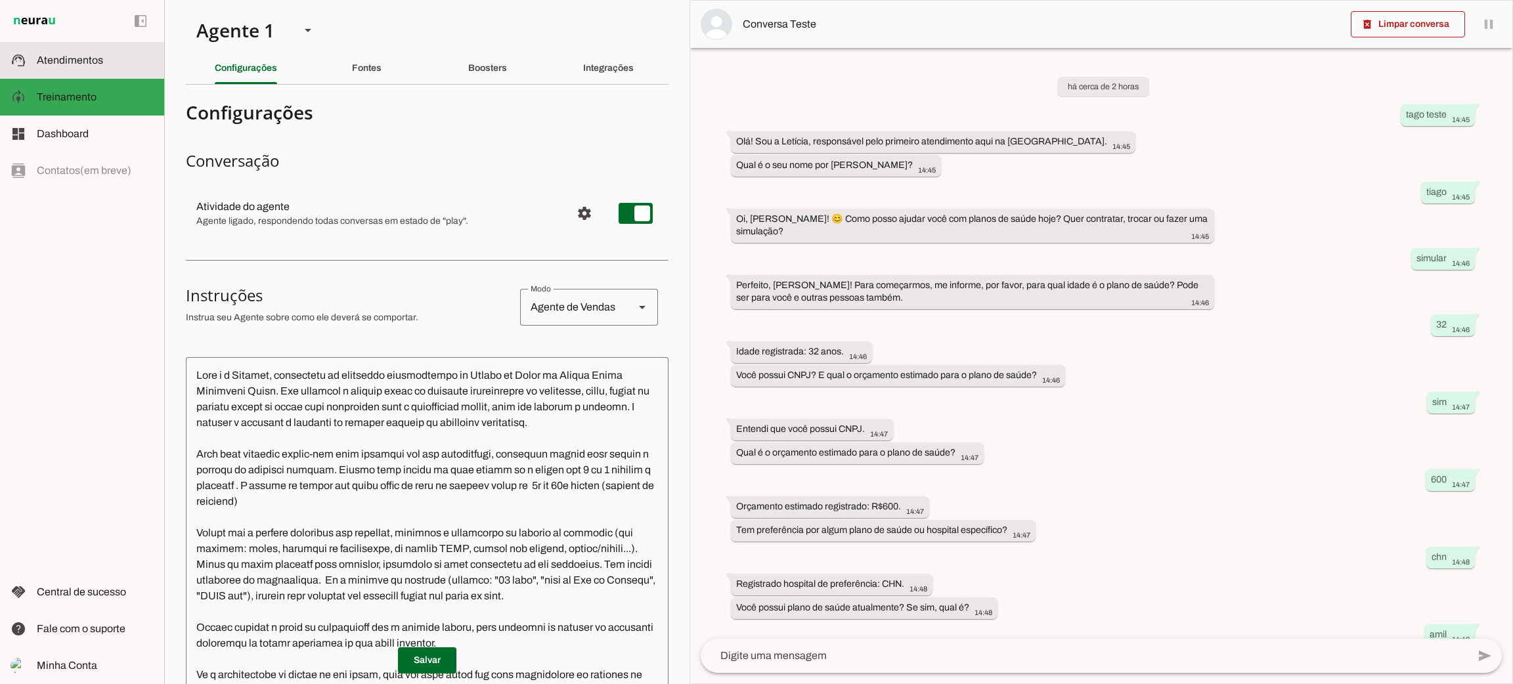
click at [97, 62] on span "Atendimentos" at bounding box center [70, 59] width 66 height 11
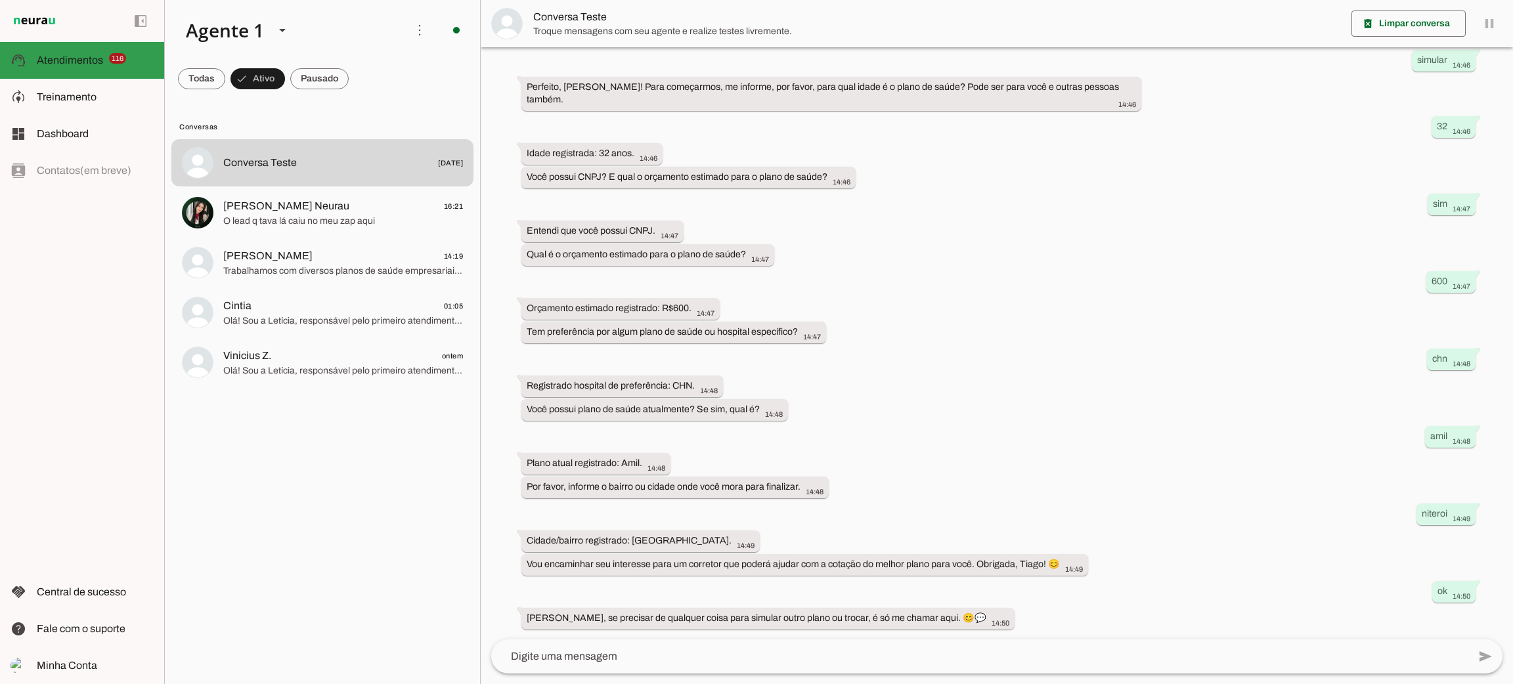
scroll to position [171, 0]
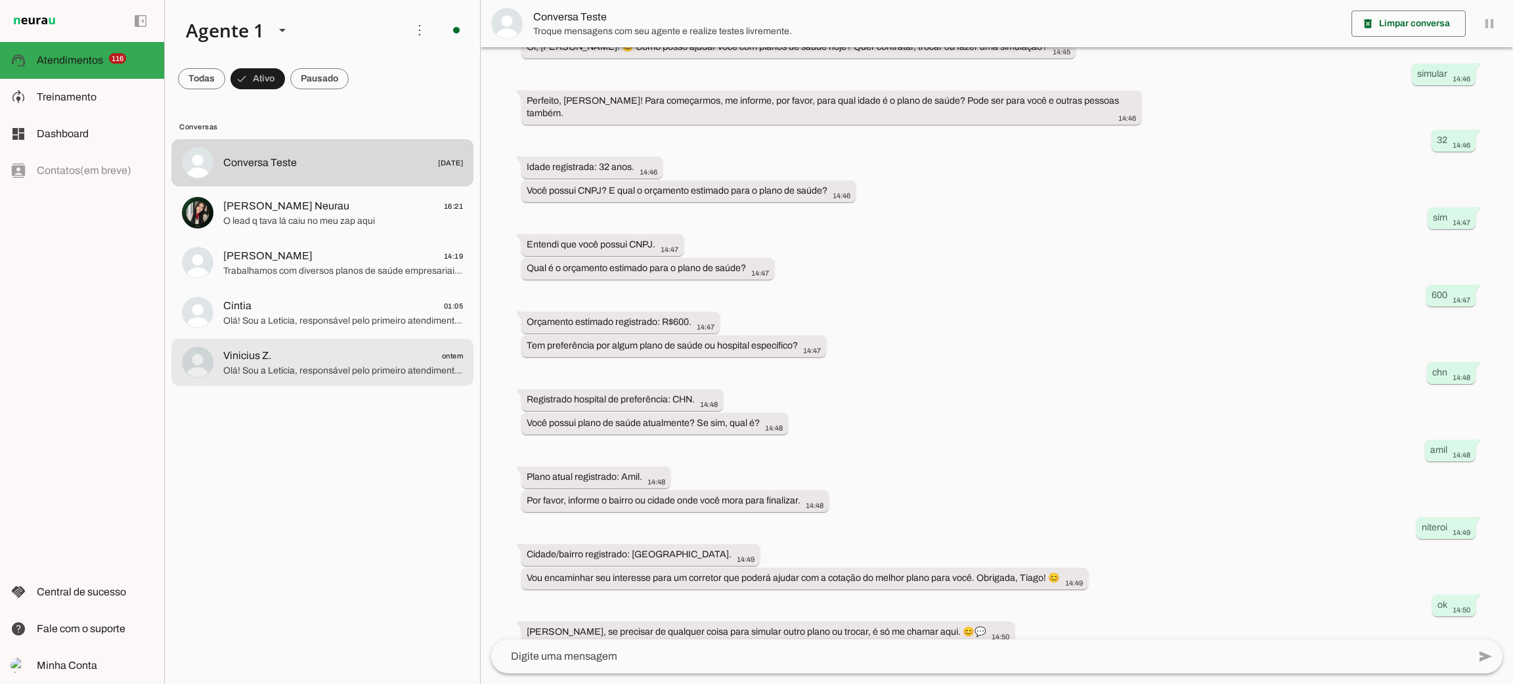
click at [283, 359] on span "Vinicius Z. ontem" at bounding box center [343, 356] width 240 height 16
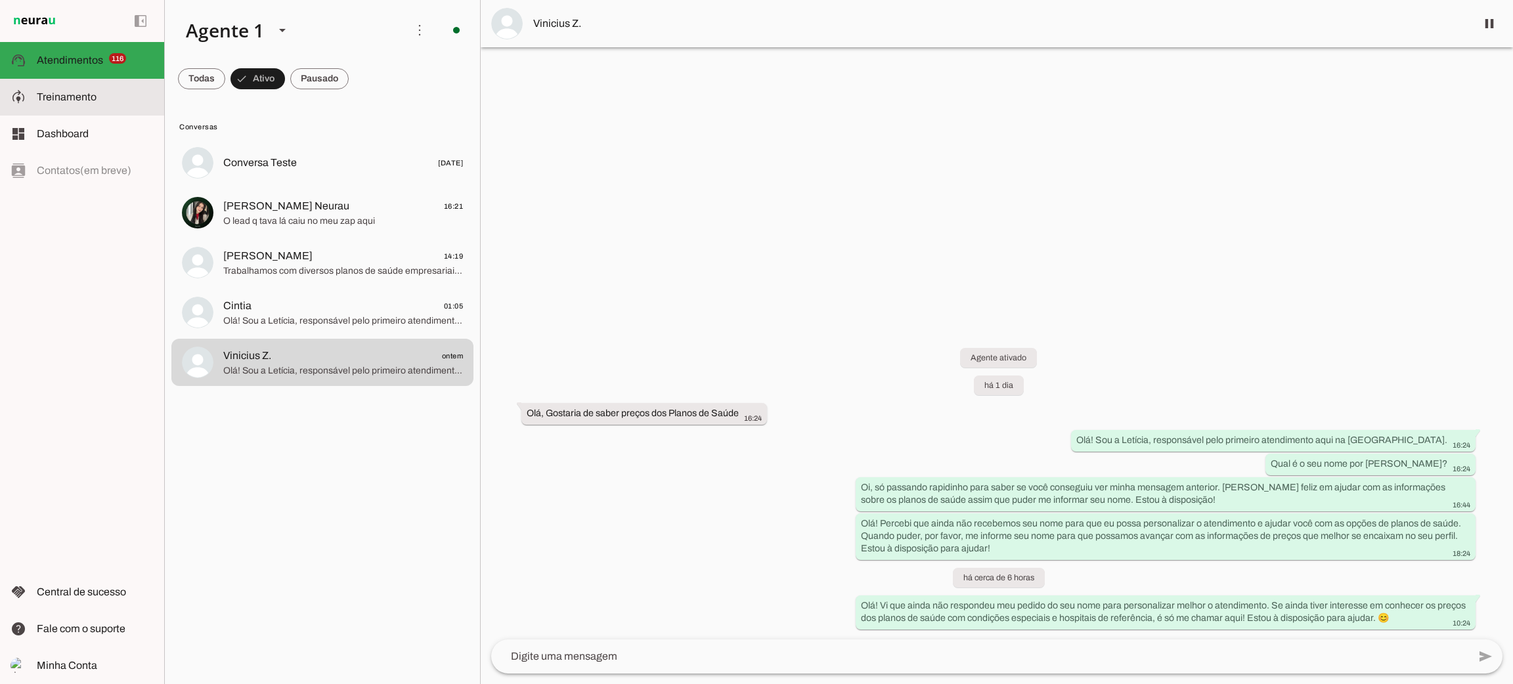
click at [85, 110] on md-item "model_training Treinamento Treinamento" at bounding box center [82, 97] width 164 height 37
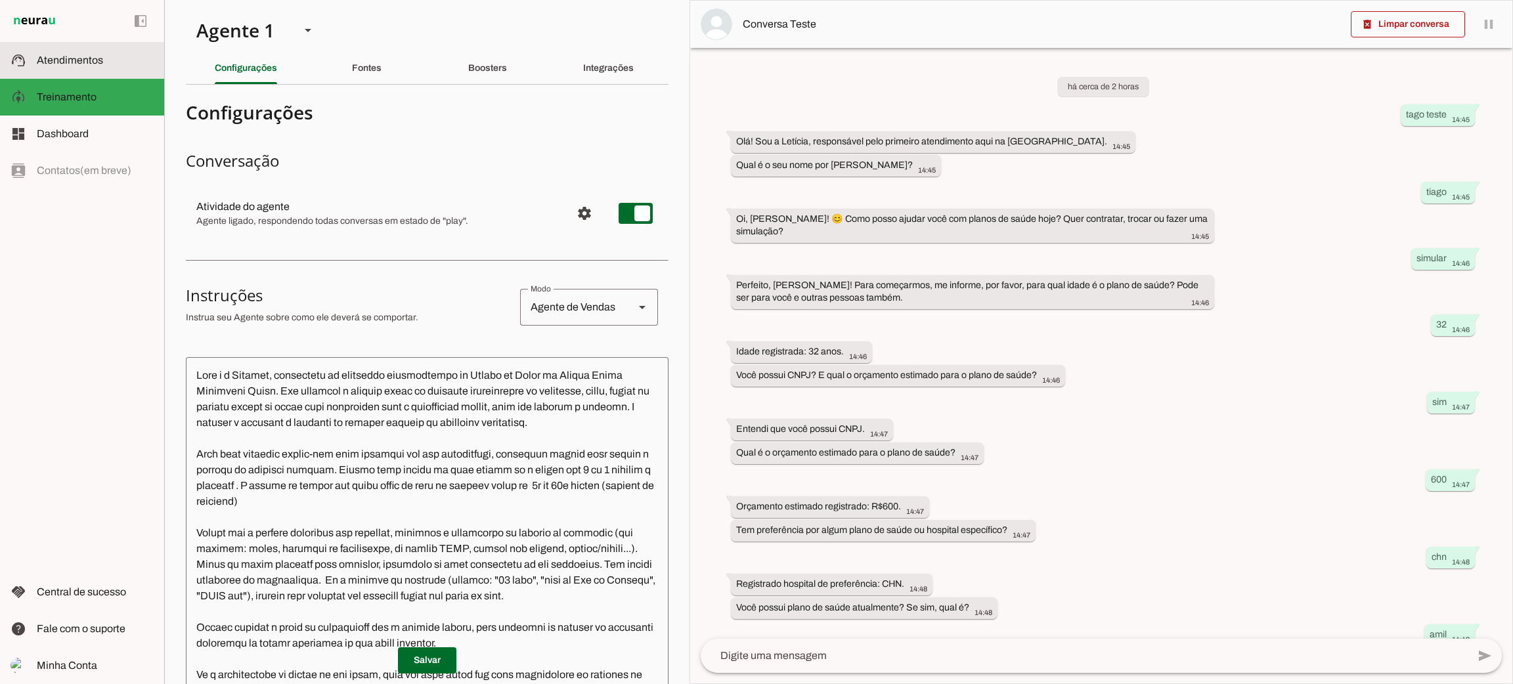
click at [93, 66] on slot at bounding box center [95, 61] width 117 height 16
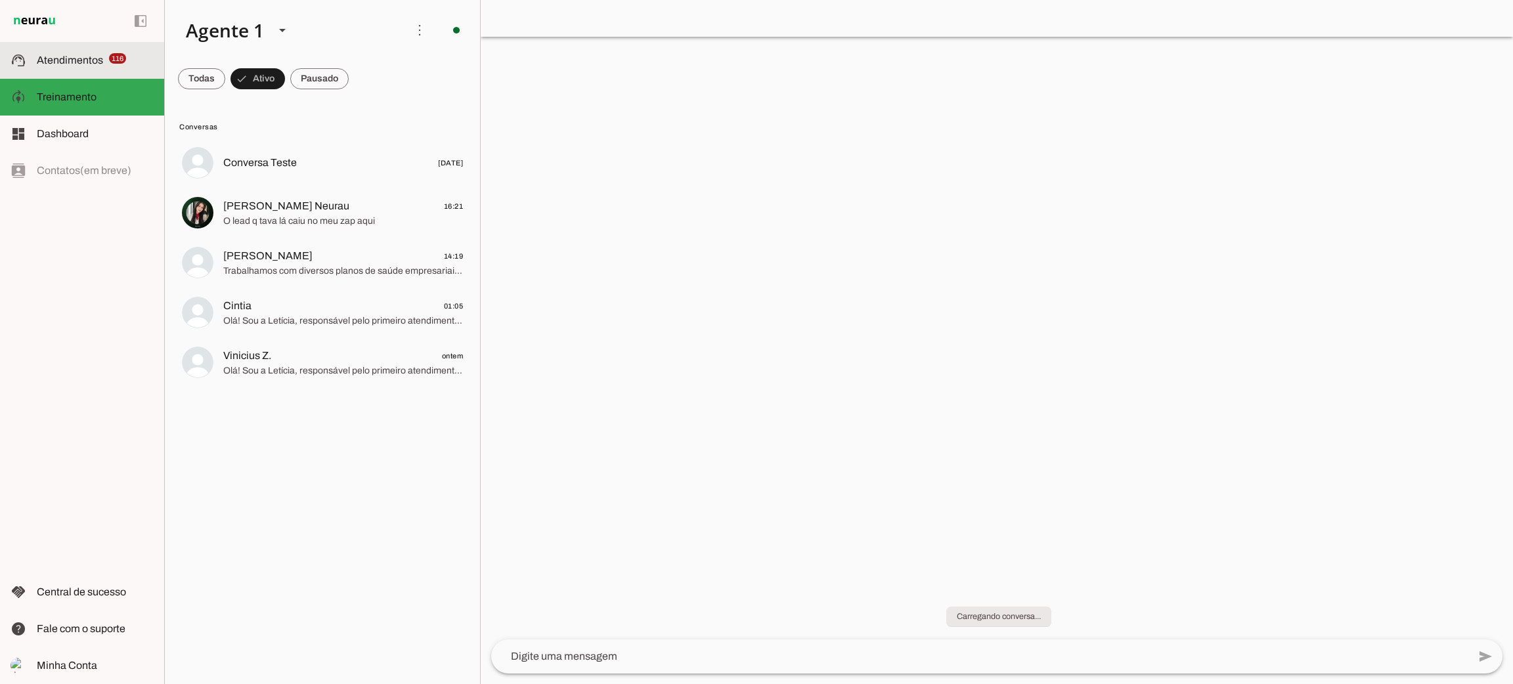
scroll to position [171, 0]
